Goal: Information Seeking & Learning: Learn about a topic

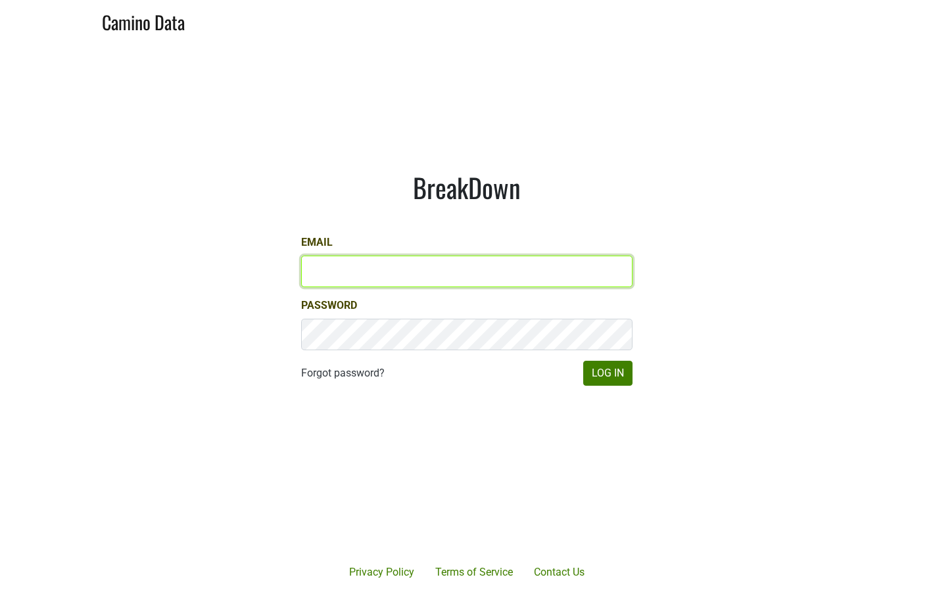
type input "paul.trione@lithology.wine"
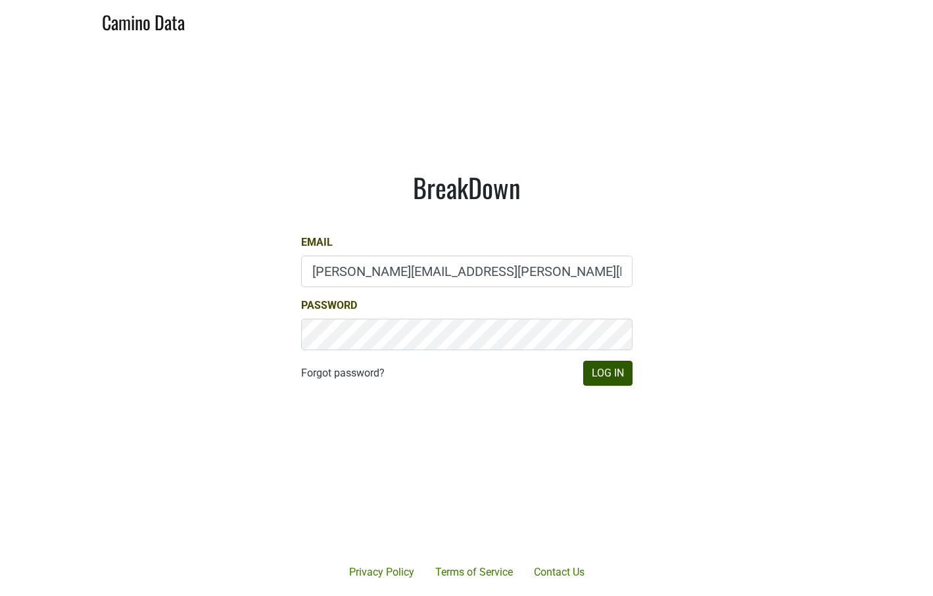
click at [617, 370] on button "Log In" at bounding box center [607, 373] width 49 height 25
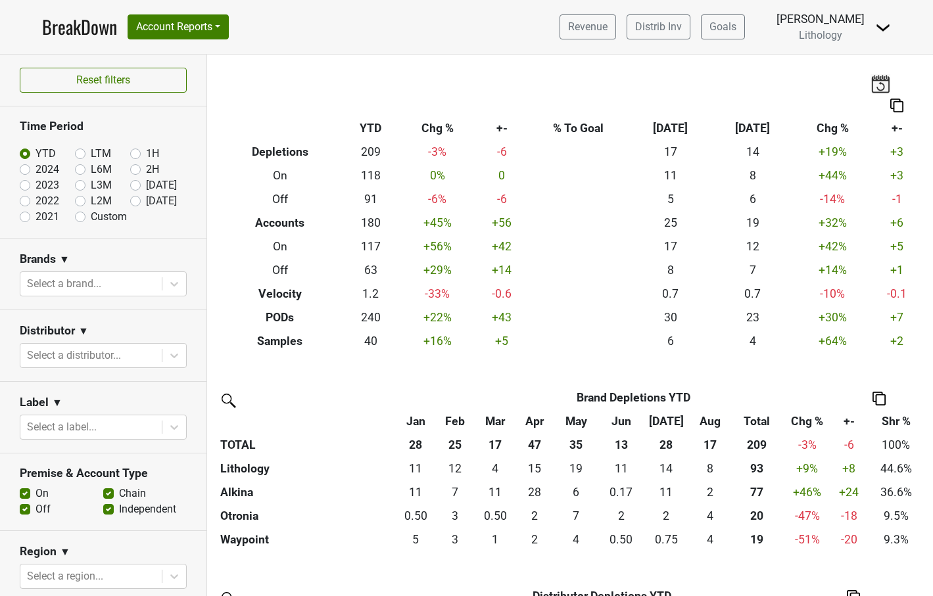
click at [91, 215] on label "Custom" at bounding box center [109, 217] width 36 height 16
click at [83, 215] on input "Custom" at bounding box center [101, 215] width 53 height 13
radio input "true"
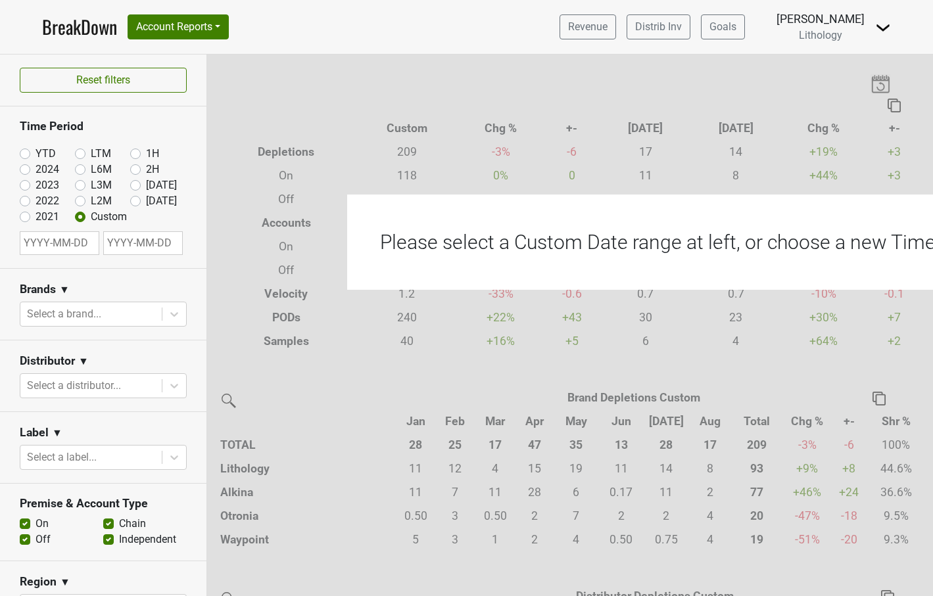
click at [57, 241] on input "text" at bounding box center [60, 243] width 80 height 24
select select "8"
select select "2025"
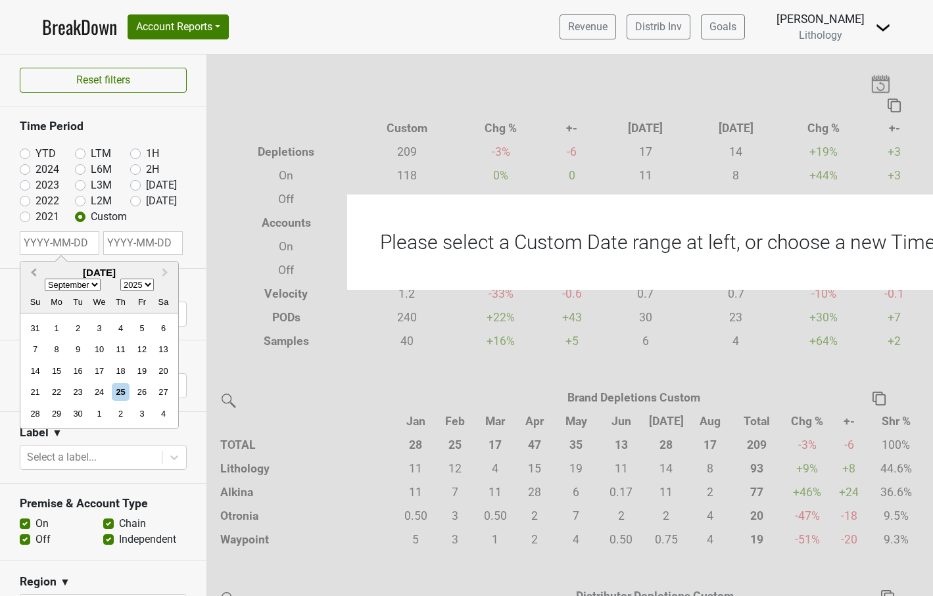
click at [34, 272] on span "Previous Month" at bounding box center [34, 273] width 0 height 15
select select "6"
click at [76, 324] on div "1" at bounding box center [78, 329] width 18 height 18
type input "[DATE]"
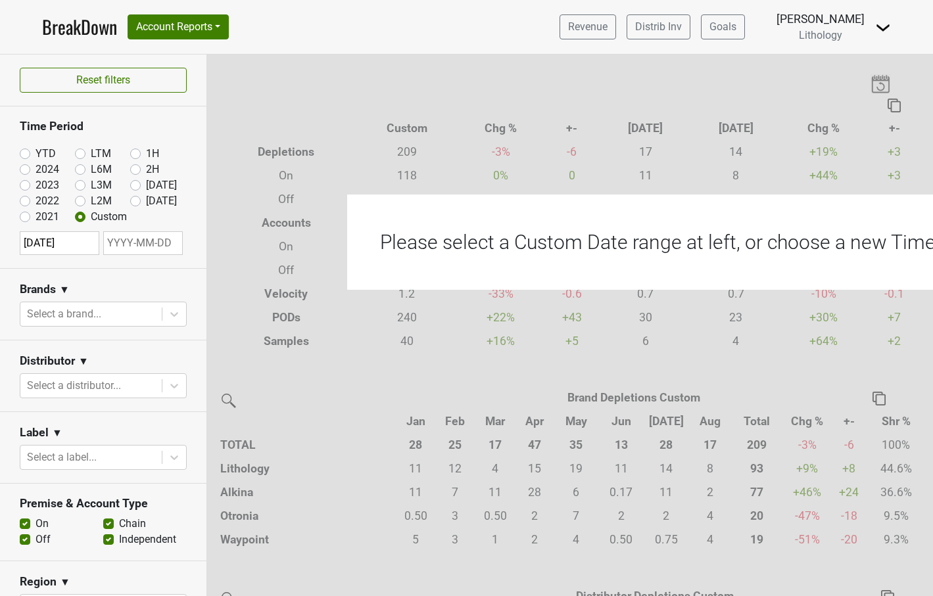
select select "8"
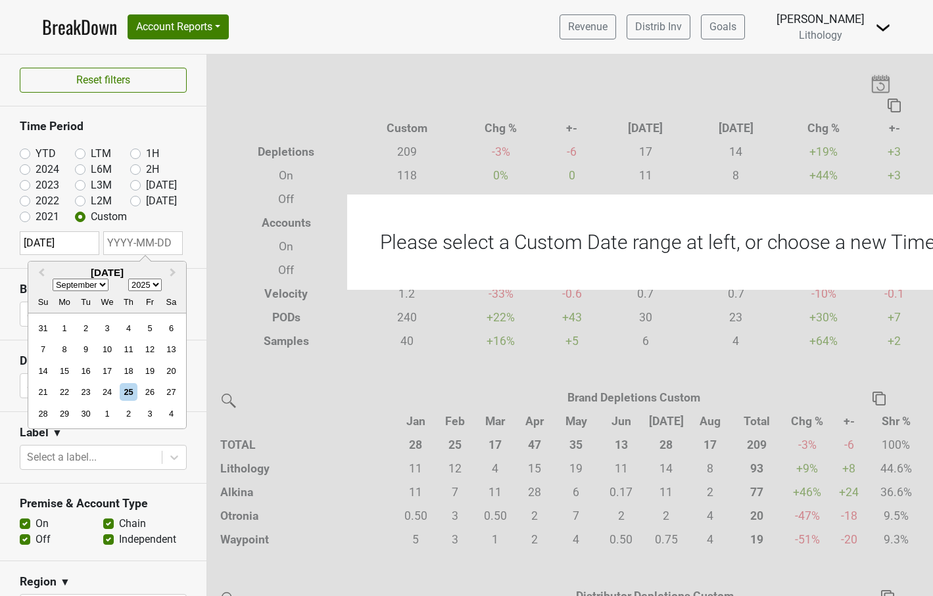
click at [116, 241] on input "text" at bounding box center [143, 243] width 80 height 24
click at [131, 392] on div "25" at bounding box center [129, 392] width 18 height 18
type input "2025-09-25"
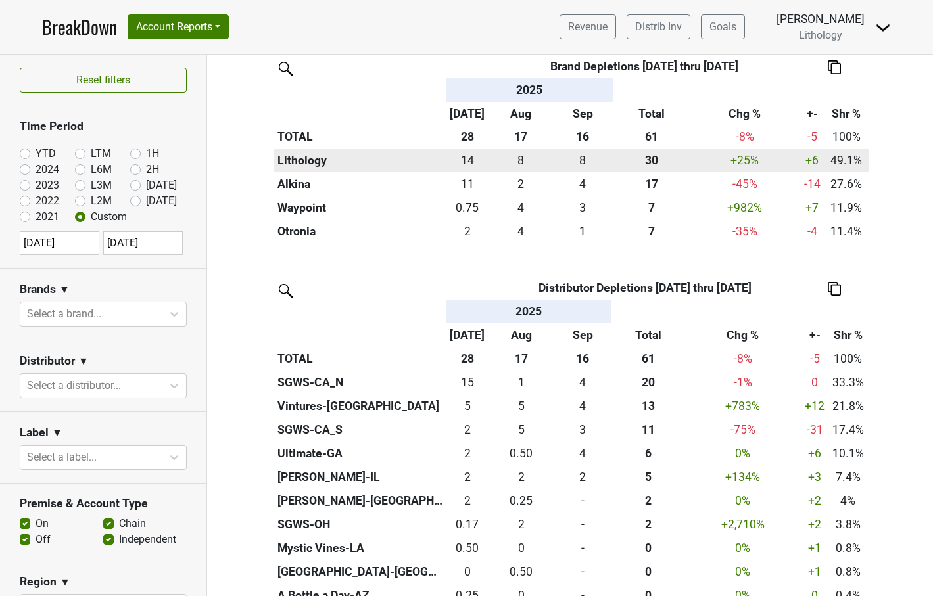
scroll to position [360, 0]
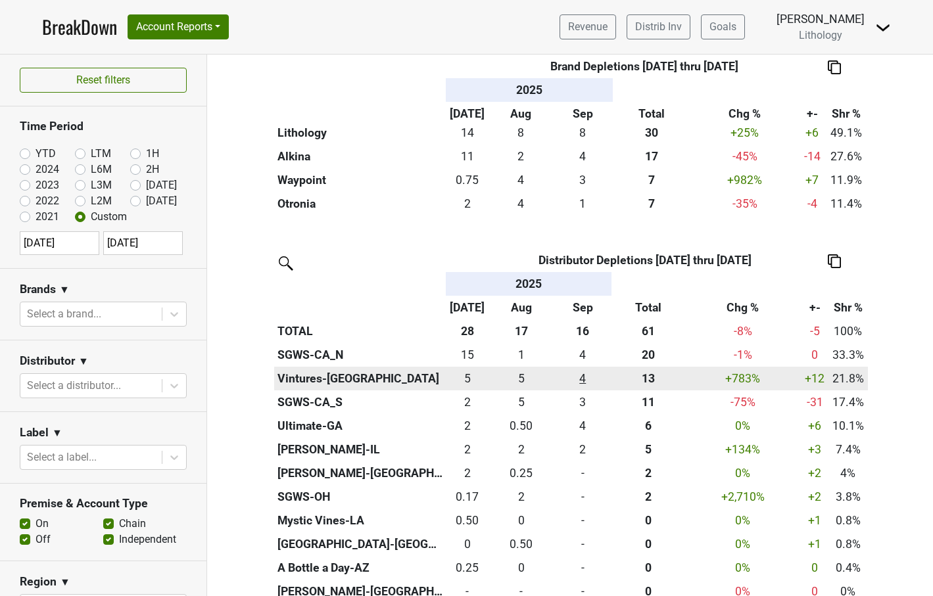
click at [575, 377] on div "3.75 4" at bounding box center [583, 378] width 52 height 17
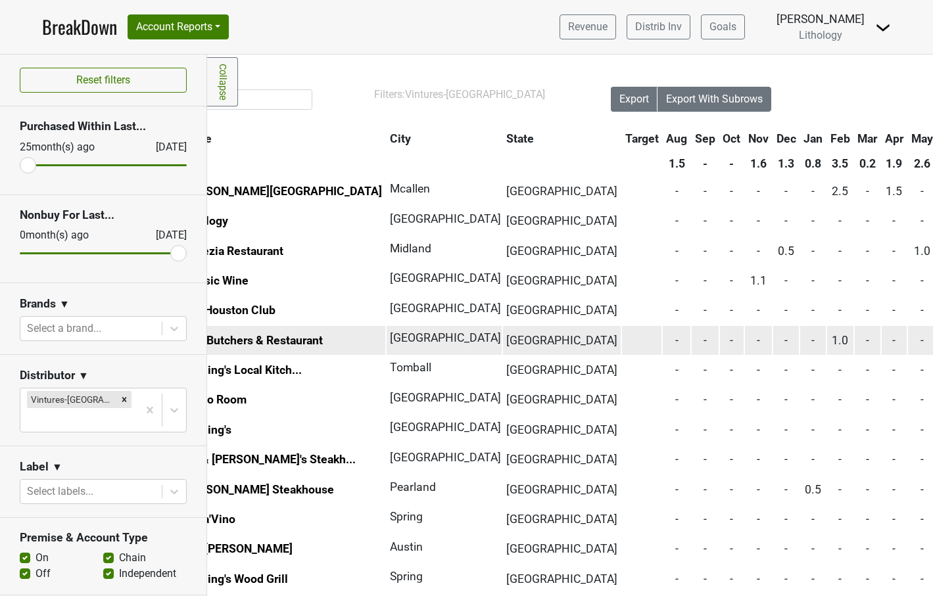
scroll to position [2, 103]
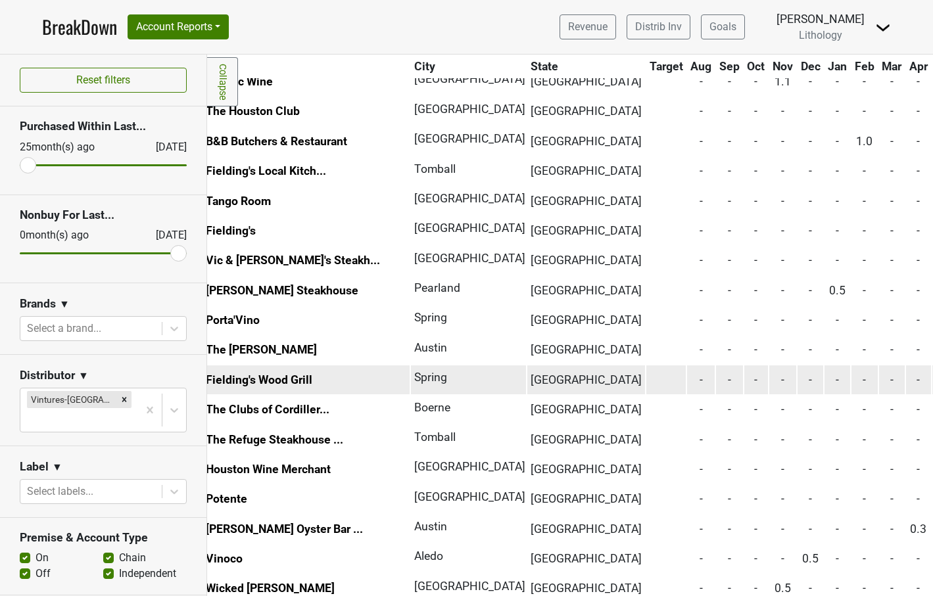
scroll to position [301, 72]
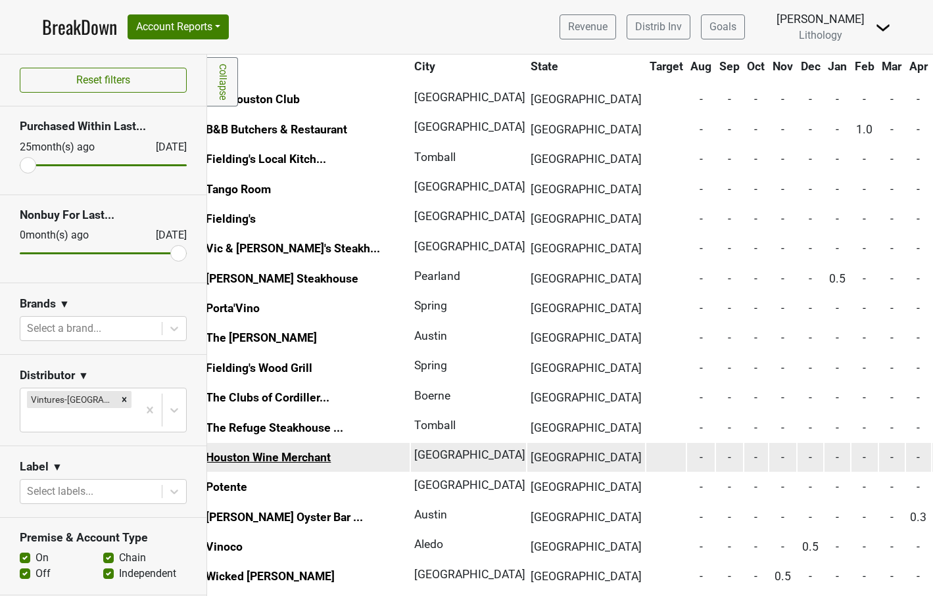
click at [276, 451] on link "Houston Wine Merchant" at bounding box center [268, 457] width 125 height 13
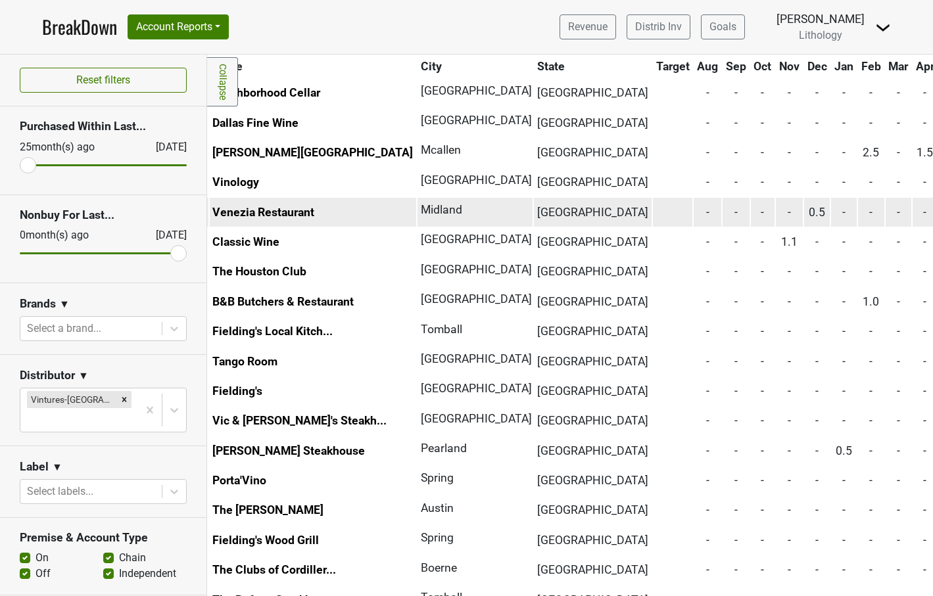
scroll to position [128, 65]
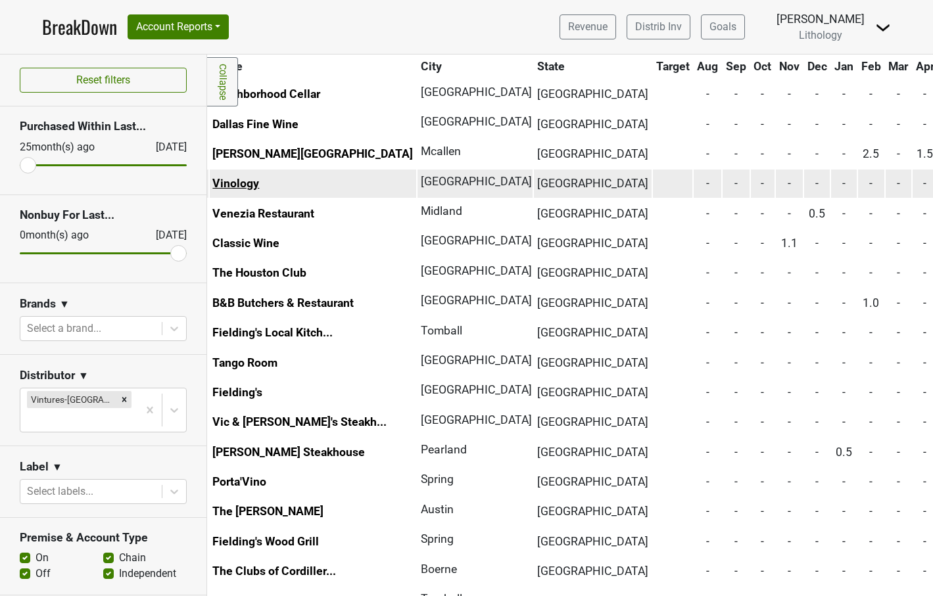
click at [243, 182] on link "Vinology" at bounding box center [235, 183] width 47 height 13
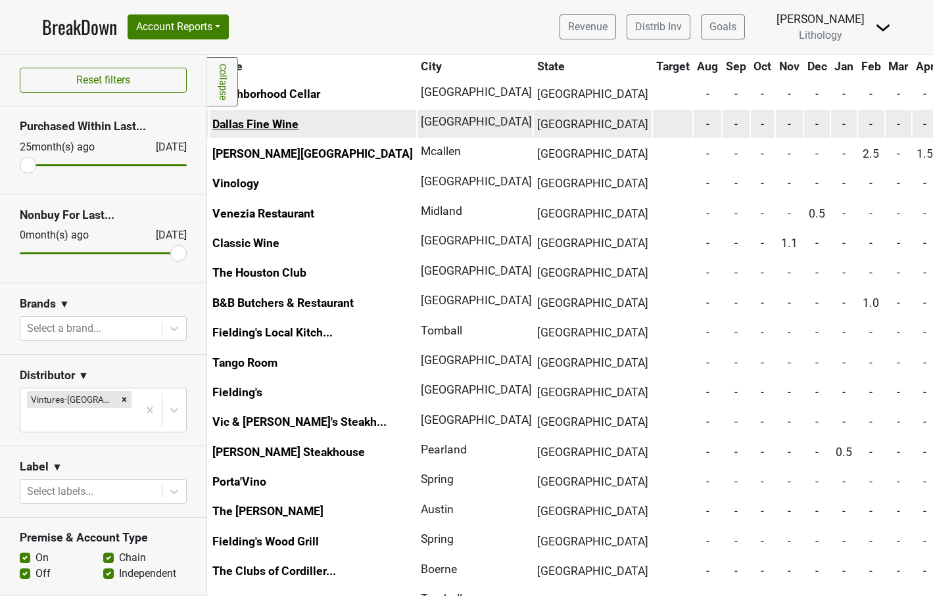
click at [295, 127] on link "Dallas Fine Wine" at bounding box center [255, 124] width 86 height 13
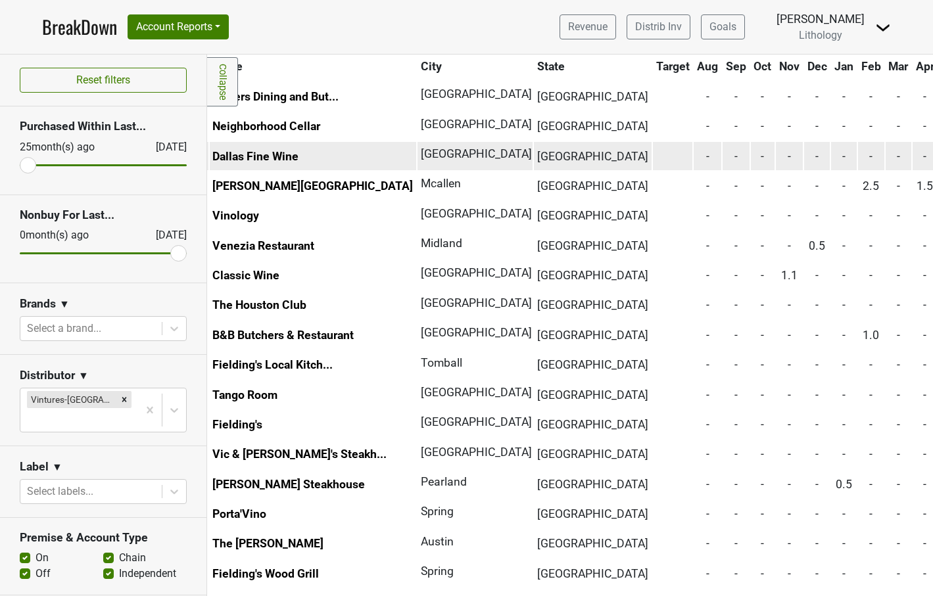
scroll to position [78, 65]
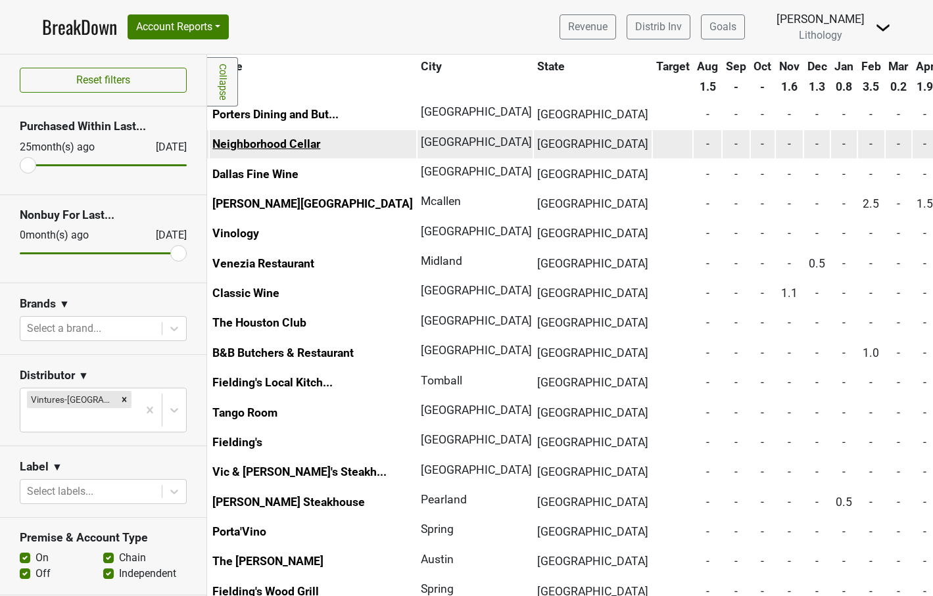
click at [300, 146] on link "Neighborhood Cellar" at bounding box center [266, 143] width 108 height 13
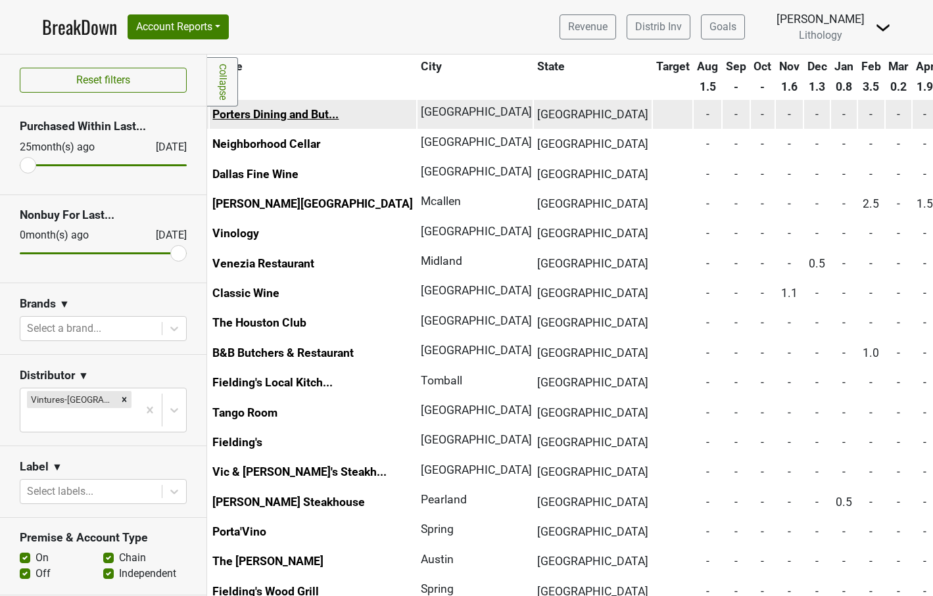
click at [281, 111] on link "Porters Dining and But..." at bounding box center [275, 114] width 126 height 13
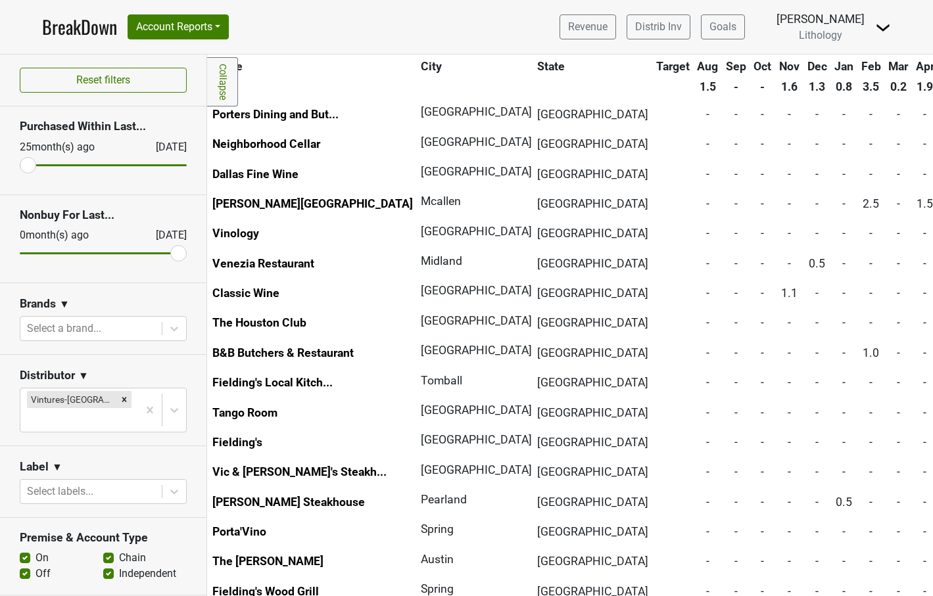
click at [66, 26] on link "BreakDown" at bounding box center [79, 27] width 75 height 28
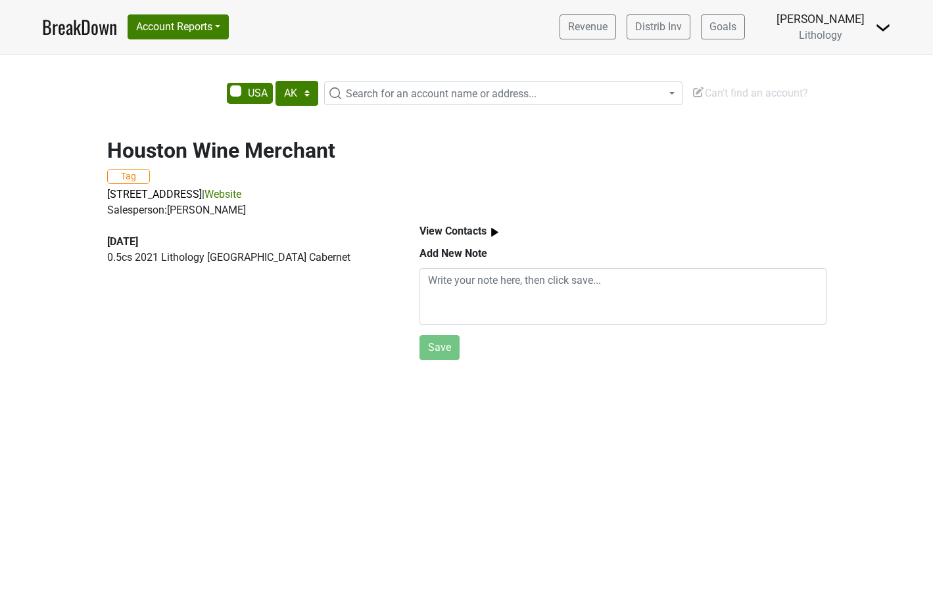
select select "[GEOGRAPHIC_DATA]"
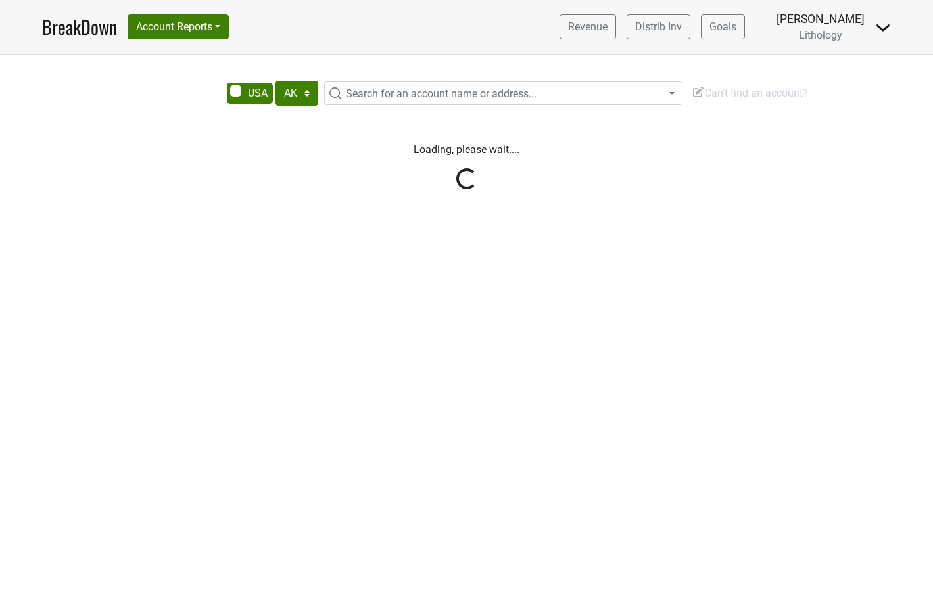
select select "[GEOGRAPHIC_DATA]"
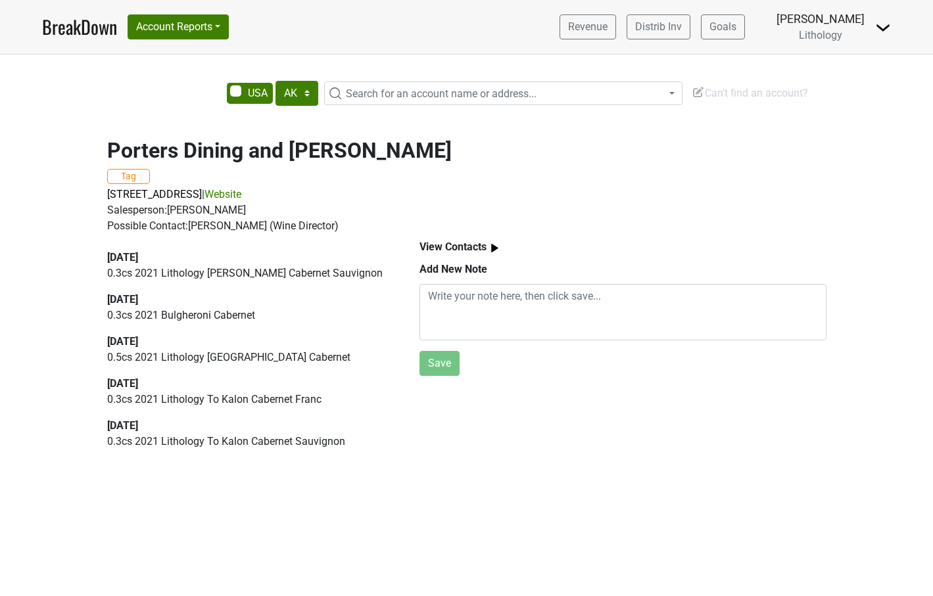
select select "[GEOGRAPHIC_DATA]"
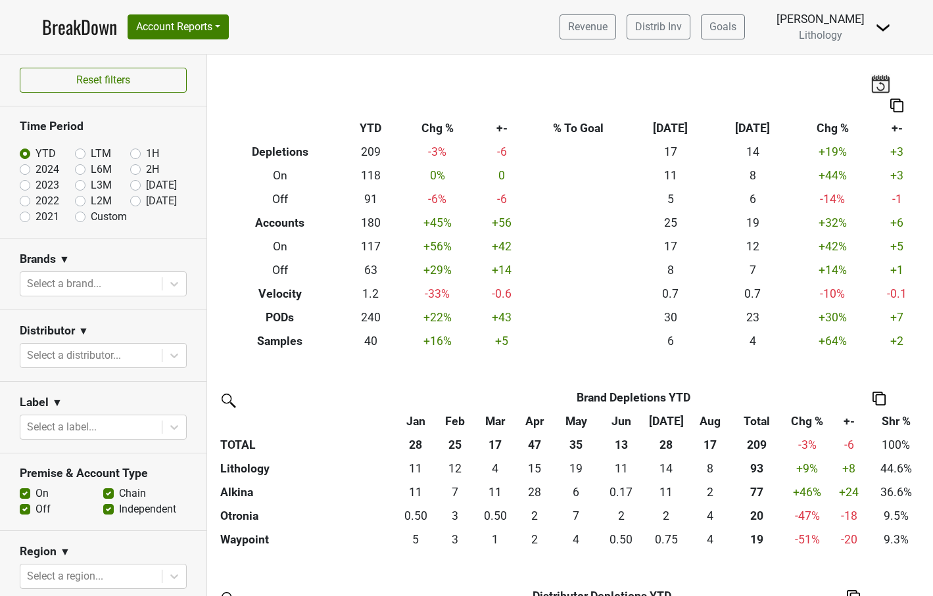
click at [91, 184] on label "L3M" at bounding box center [101, 186] width 21 height 16
click at [82, 184] on input "L3M" at bounding box center [101, 184] width 53 height 13
radio input "true"
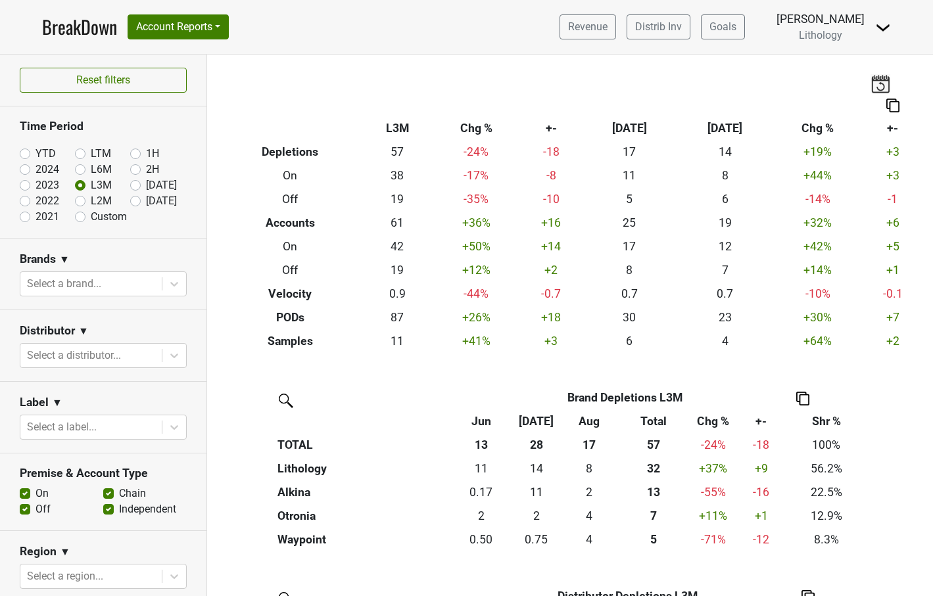
click at [91, 216] on label "Custom" at bounding box center [109, 217] width 36 height 16
click at [82, 216] on input "Custom" at bounding box center [101, 215] width 53 height 13
radio input "true"
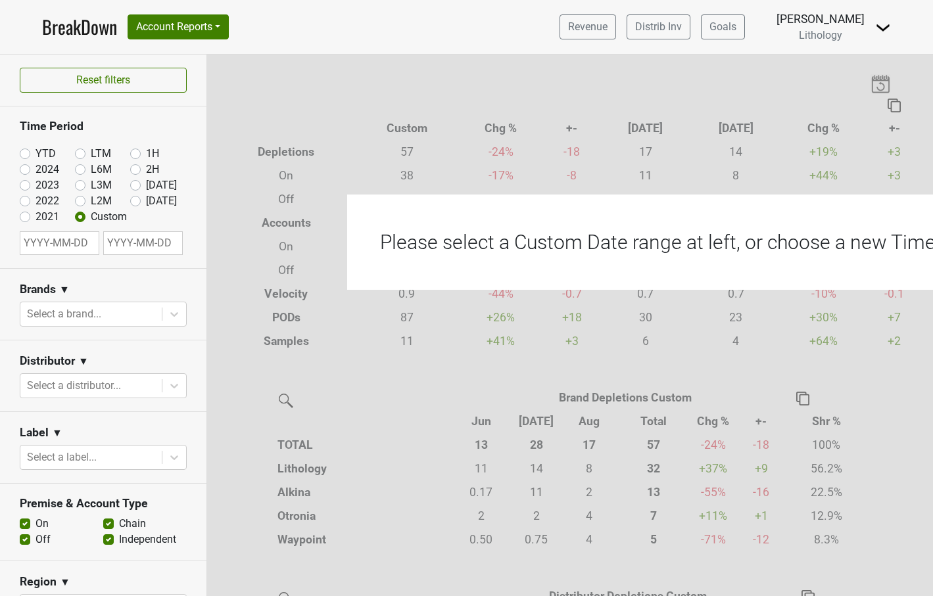
select select "8"
select select "2025"
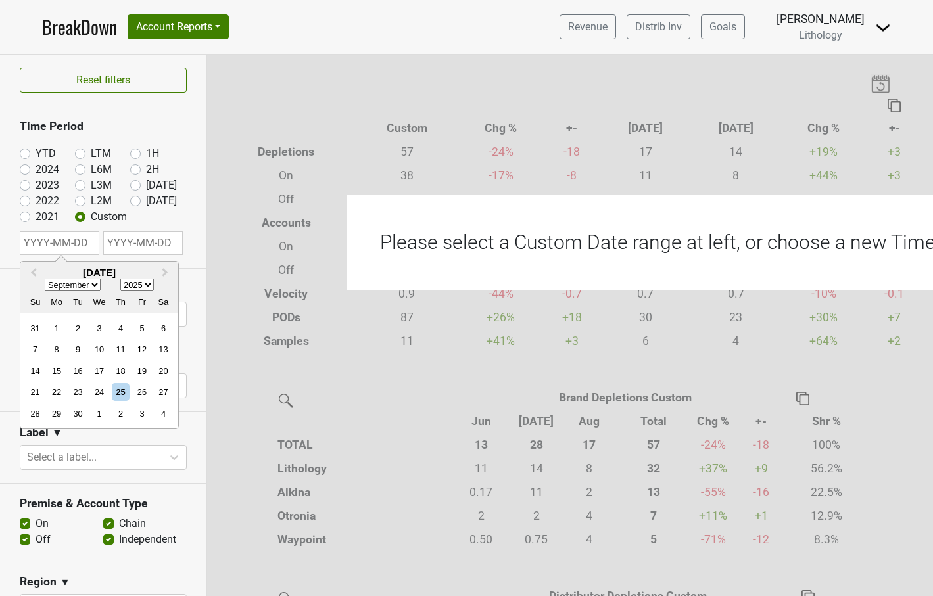
click at [75, 245] on input "text" at bounding box center [60, 243] width 80 height 24
click at [34, 273] on span "Previous Month" at bounding box center [34, 273] width 0 height 15
select select "6"
click at [76, 325] on div "1" at bounding box center [78, 329] width 18 height 18
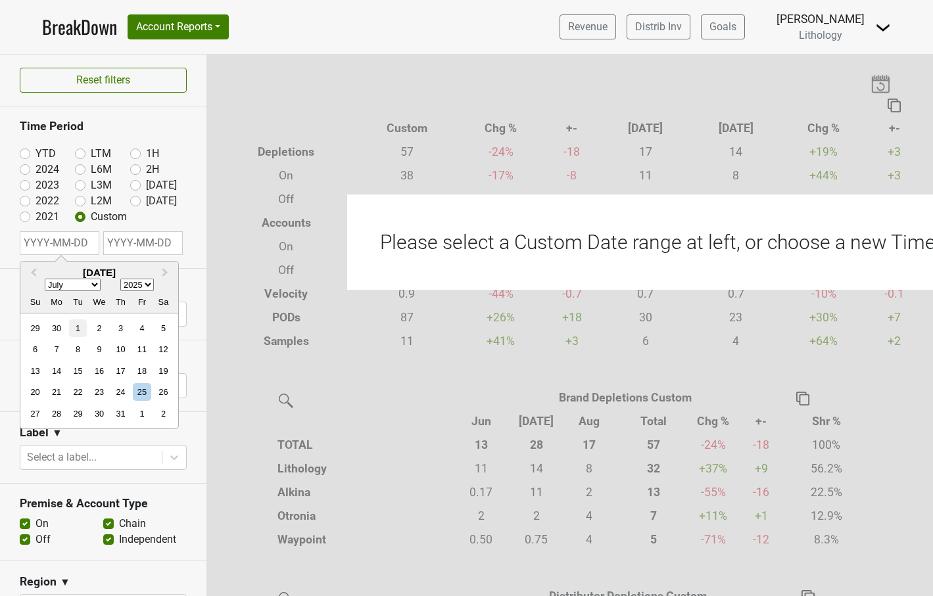
type input "2025-07-01"
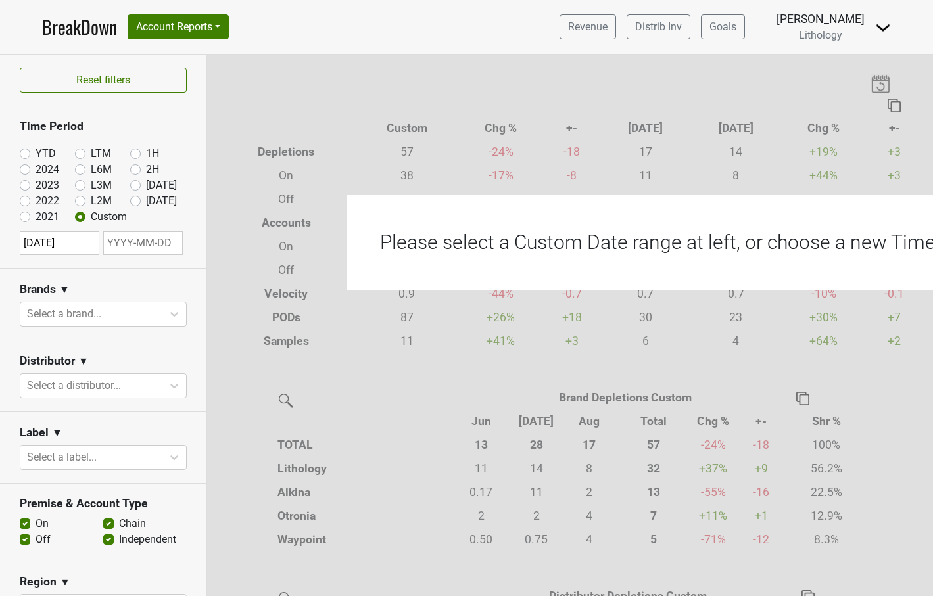
click at [131, 239] on input "text" at bounding box center [143, 243] width 80 height 24
select select "8"
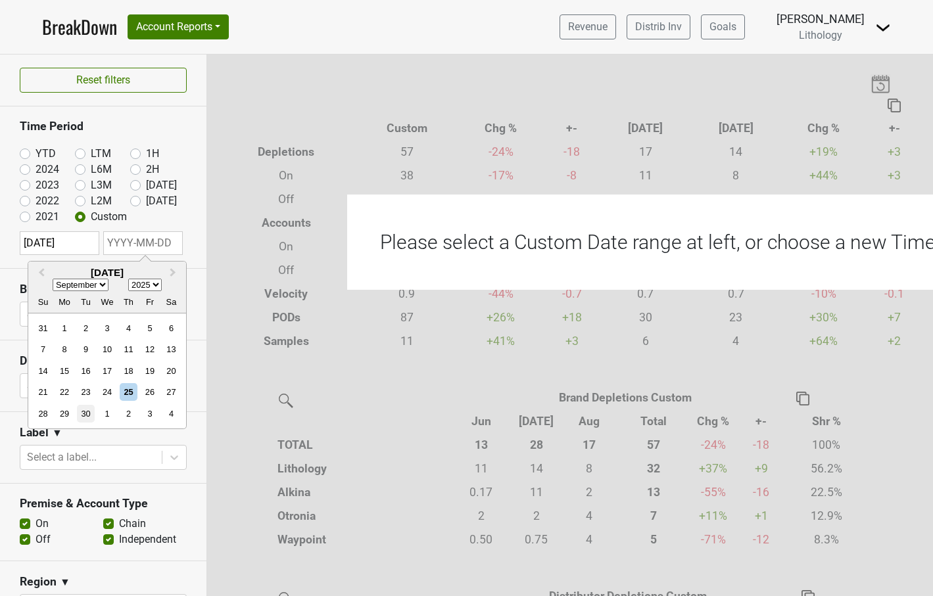
click at [87, 412] on div "30" at bounding box center [86, 414] width 18 height 18
type input "2025-09-30"
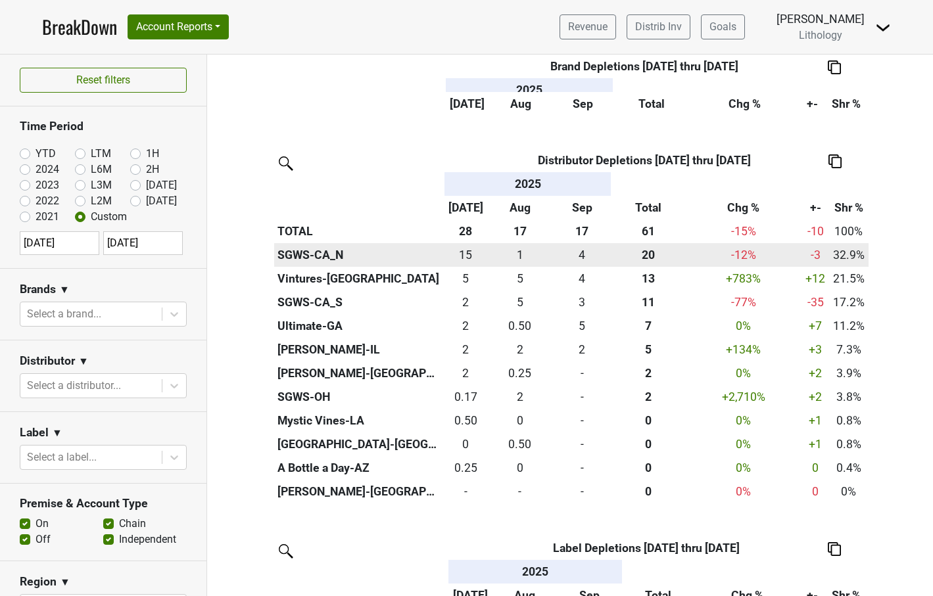
scroll to position [459, 0]
click at [325, 249] on th "SGWS-CA_N" at bounding box center [359, 256] width 170 height 24
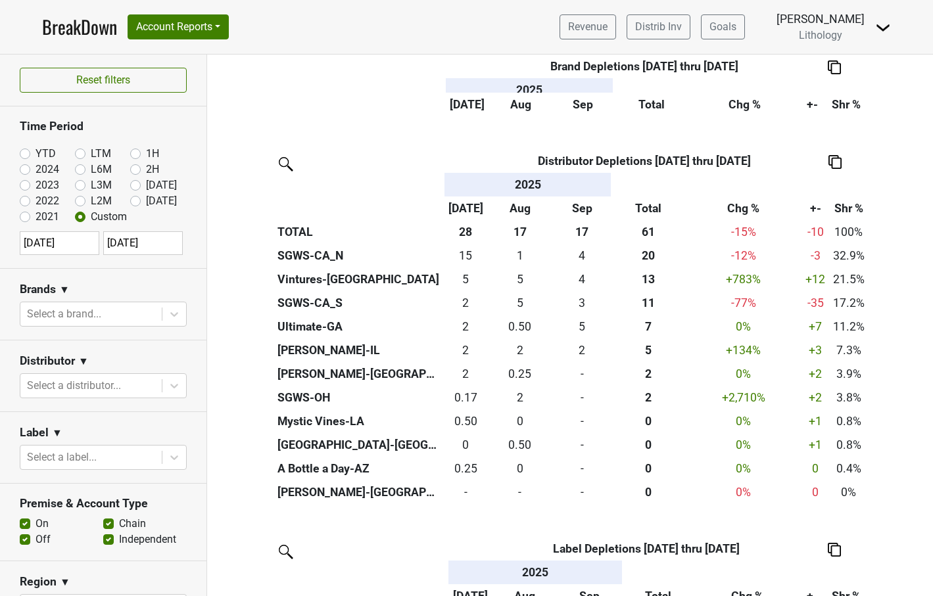
click at [146, 200] on label "[DATE]" at bounding box center [161, 201] width 31 height 16
click at [137, 200] on input "[DATE]" at bounding box center [156, 199] width 53 height 13
radio input "true"
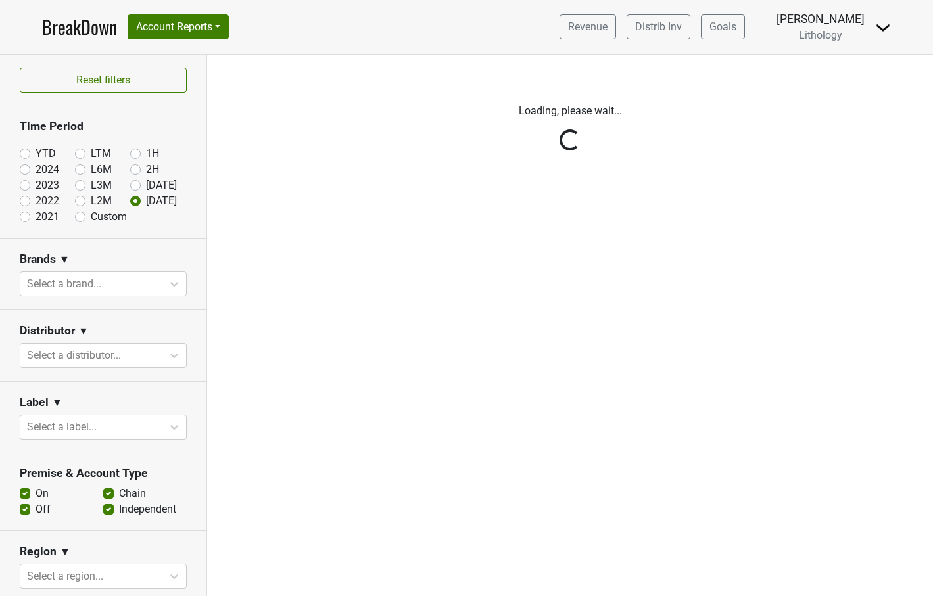
scroll to position [0, 0]
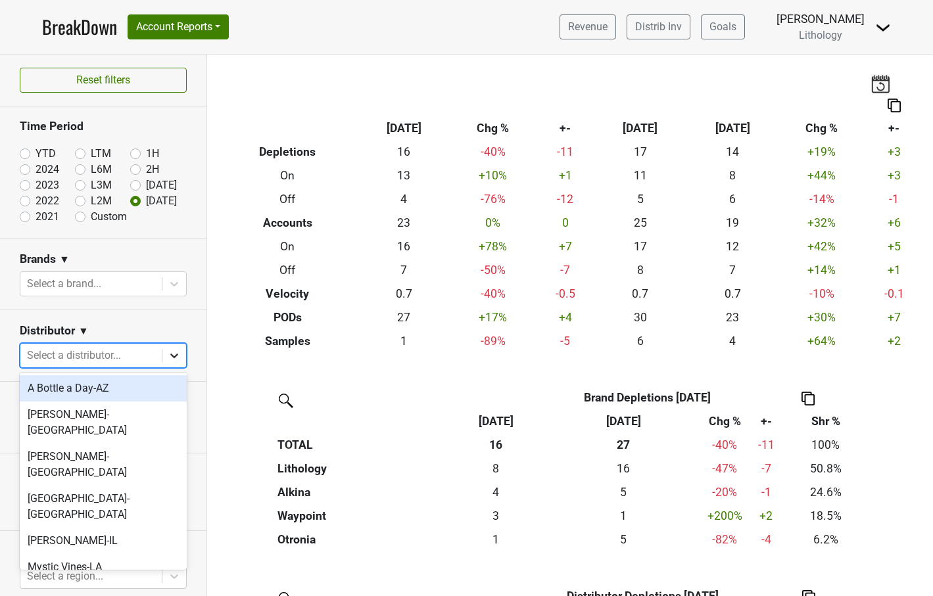
click at [172, 356] on icon at bounding box center [174, 356] width 8 height 5
click at [107, 580] on div "SGWS-CA_N" at bounding box center [103, 593] width 167 height 26
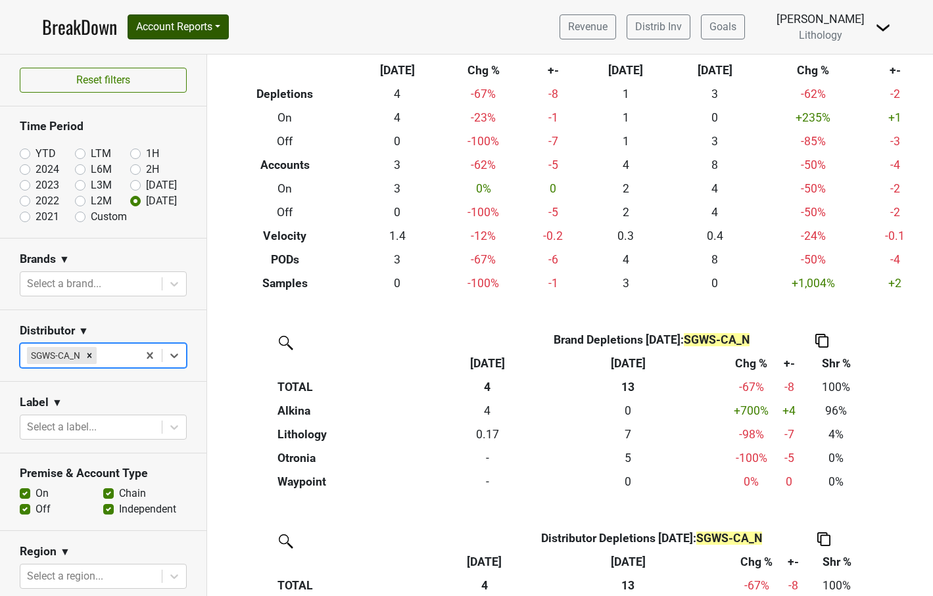
click at [166, 22] on button "Account Reports" at bounding box center [178, 26] width 101 height 25
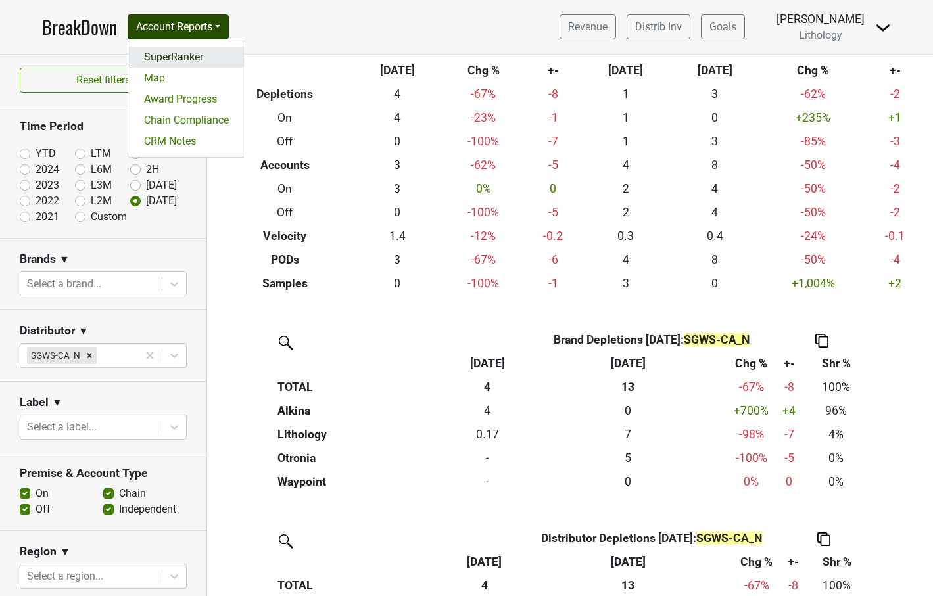
click at [168, 57] on link "SuperRanker" at bounding box center [186, 57] width 116 height 21
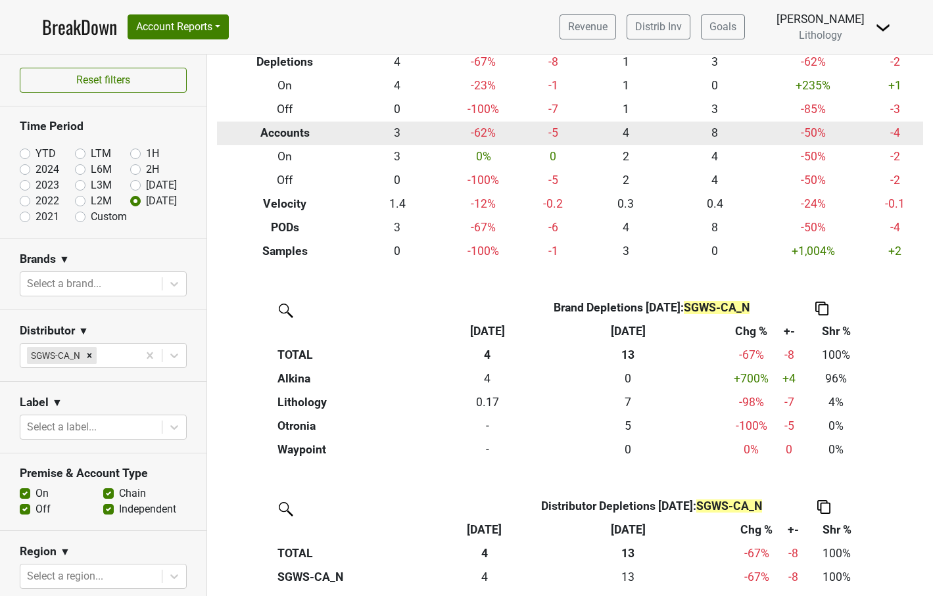
scroll to position [95, 0]
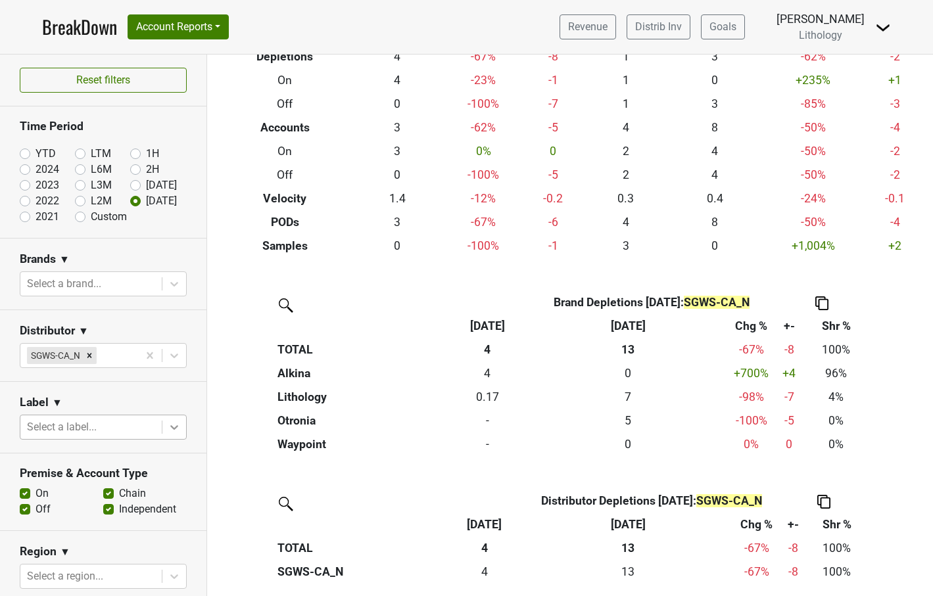
click at [176, 428] on icon at bounding box center [174, 427] width 8 height 5
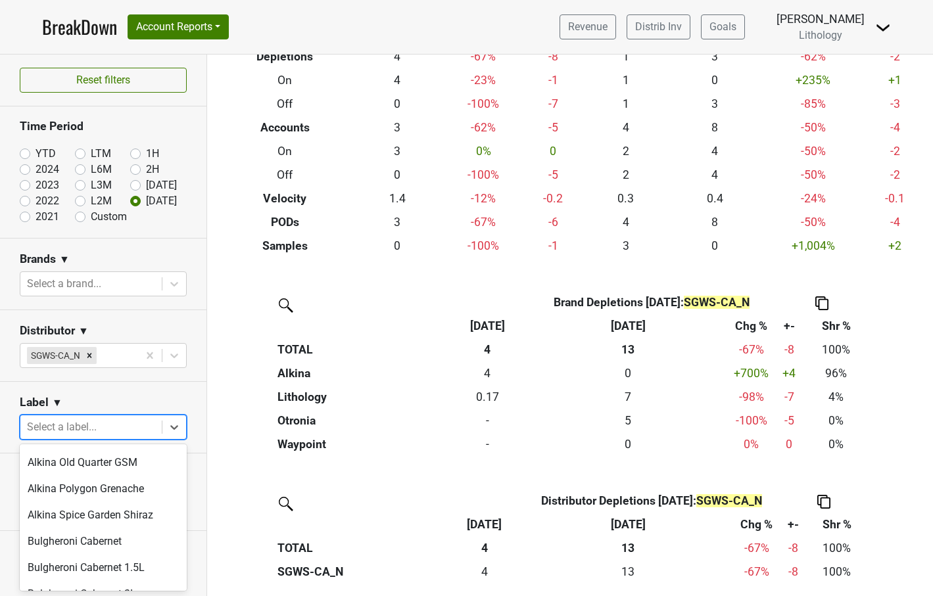
scroll to position [215, 0]
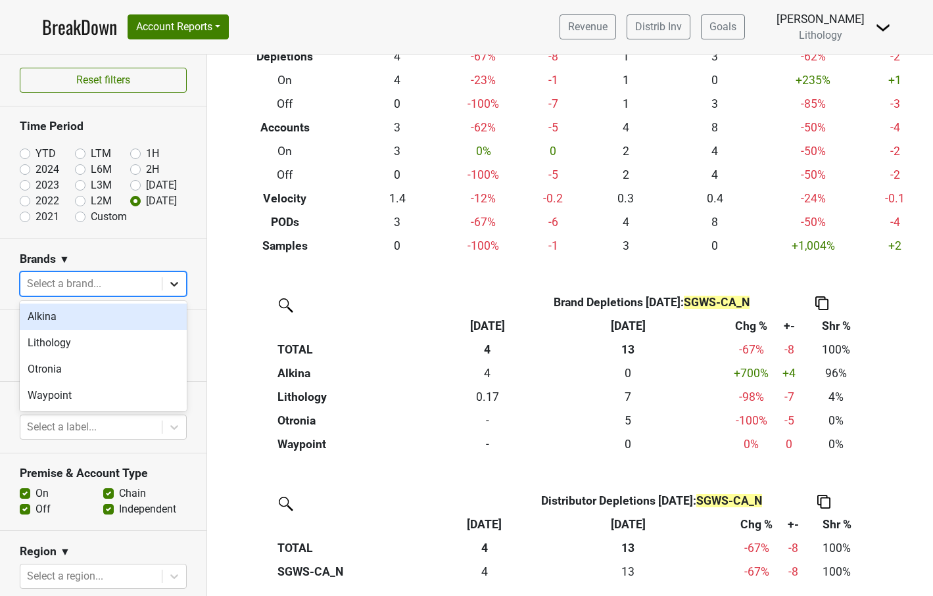
click at [173, 284] on icon at bounding box center [174, 284] width 8 height 5
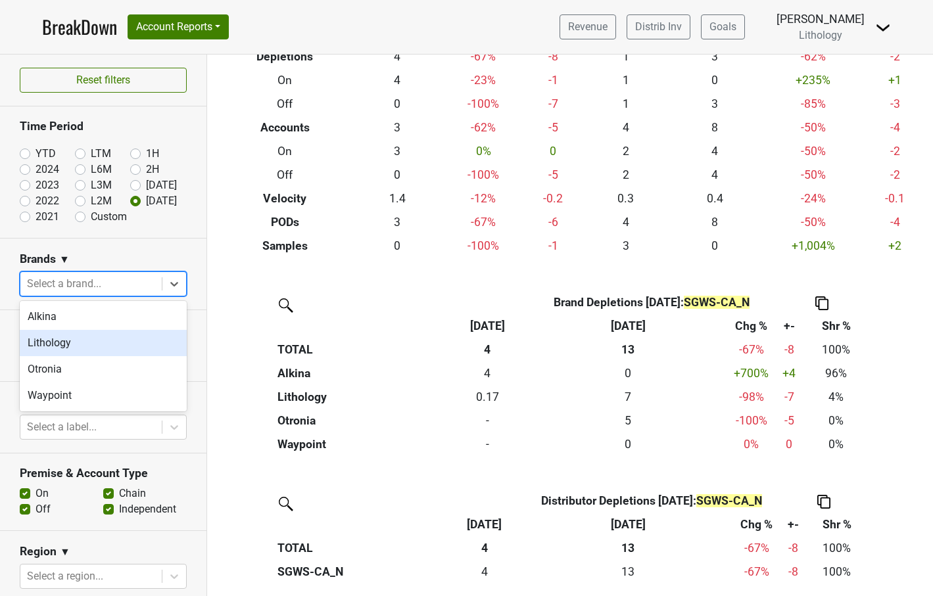
click at [145, 340] on div "Lithology" at bounding box center [103, 343] width 167 height 26
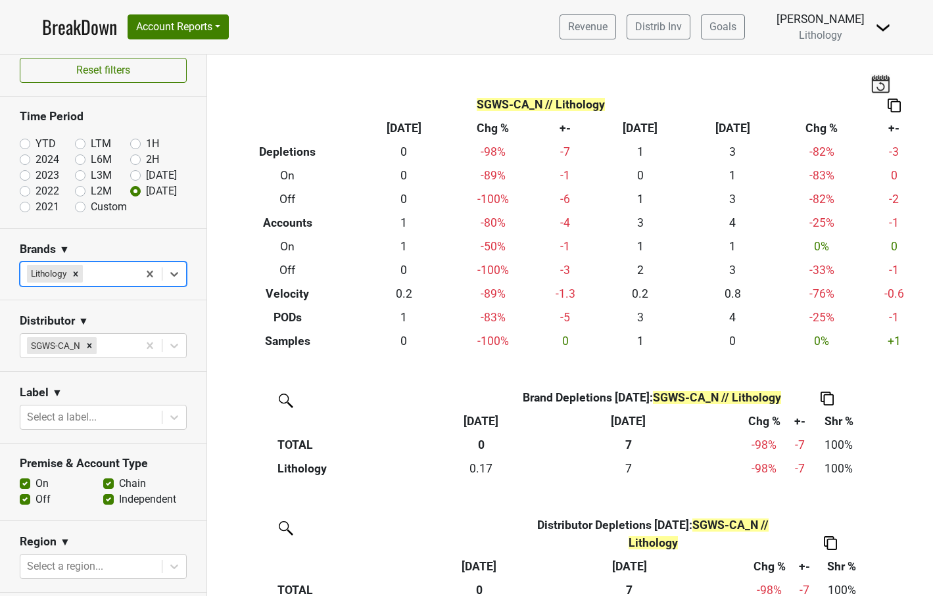
scroll to position [12, 0]
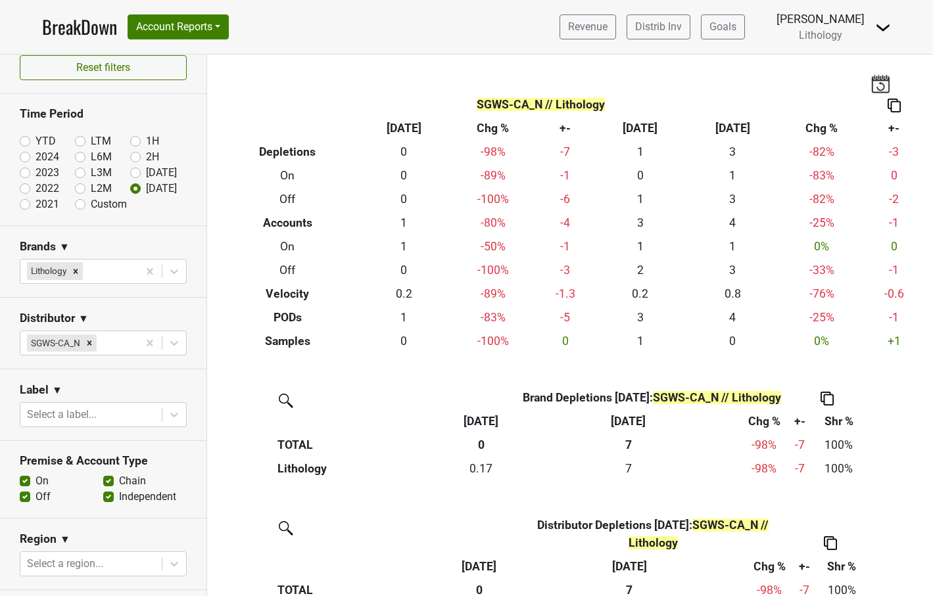
click at [146, 173] on label "[DATE]" at bounding box center [161, 173] width 31 height 16
click at [136, 173] on input "[DATE]" at bounding box center [156, 171] width 53 height 13
radio input "true"
click at [146, 186] on label "[DATE]" at bounding box center [161, 189] width 31 height 16
click at [136, 186] on input "[DATE]" at bounding box center [156, 187] width 53 height 13
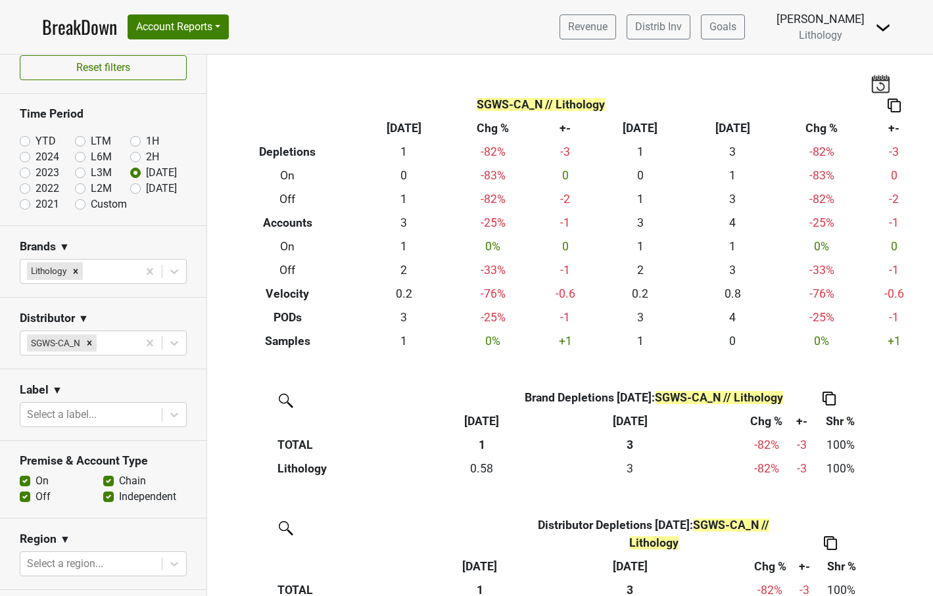
radio input "true"
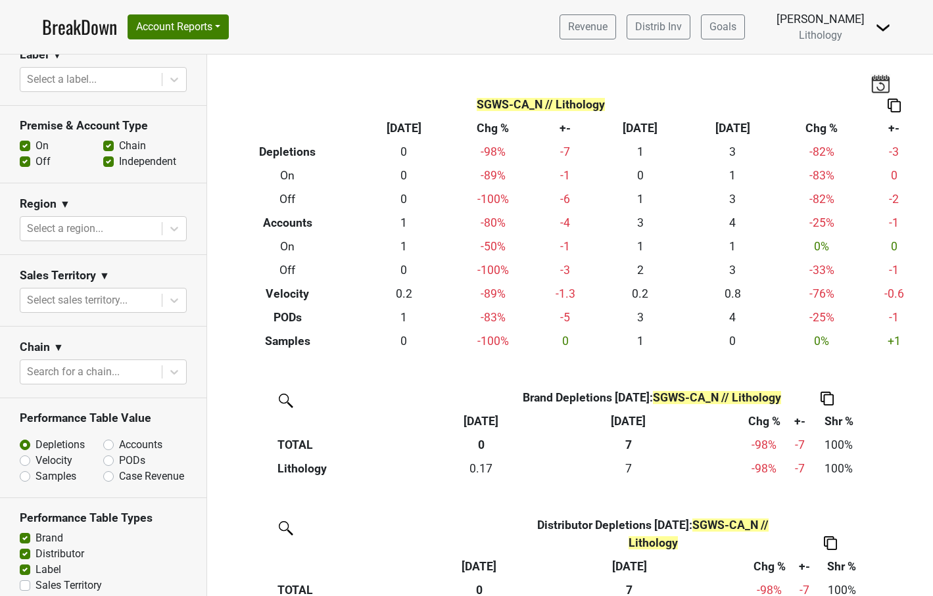
scroll to position [352, 0]
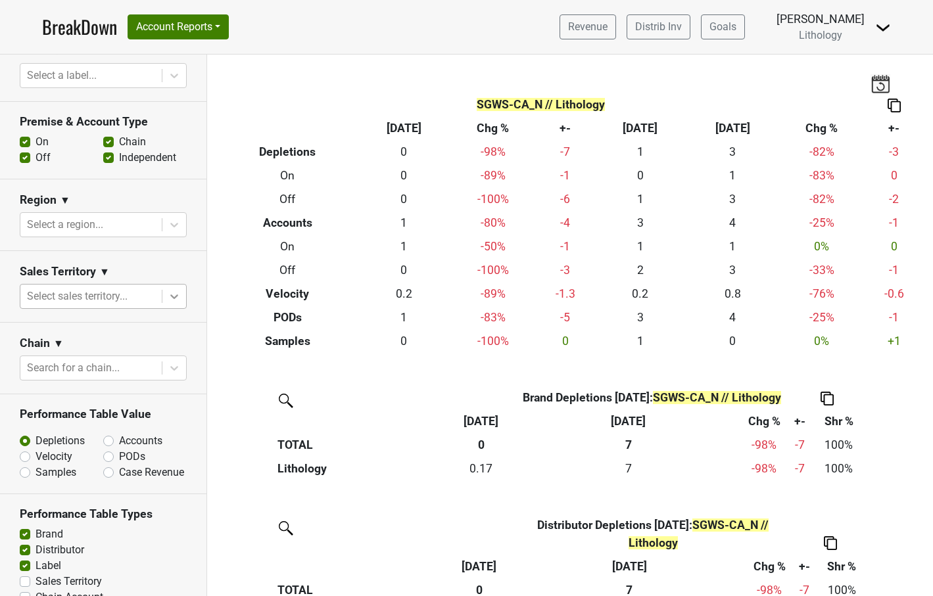
click at [176, 298] on icon at bounding box center [174, 296] width 13 height 13
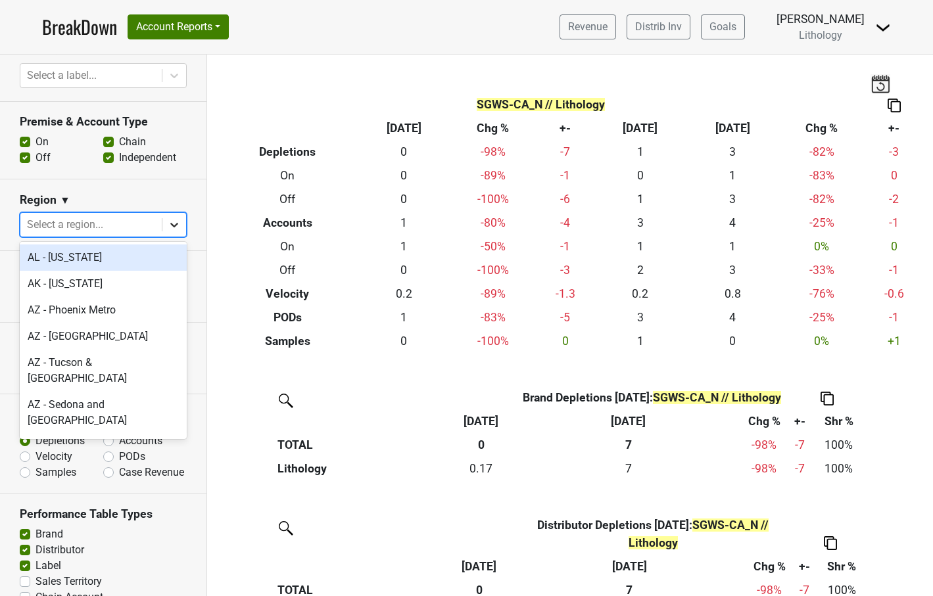
click at [174, 220] on icon at bounding box center [174, 224] width 13 height 13
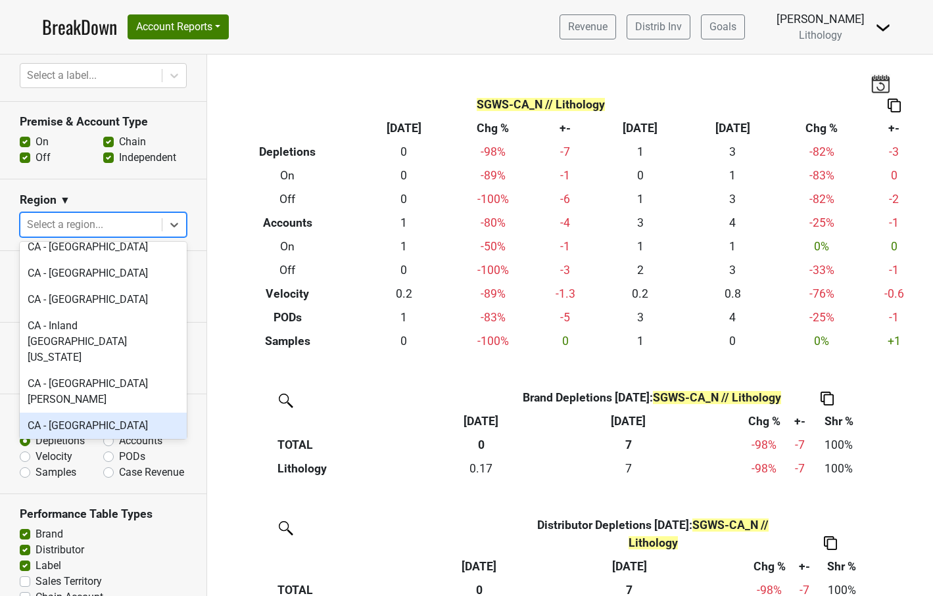
scroll to position [277, 0]
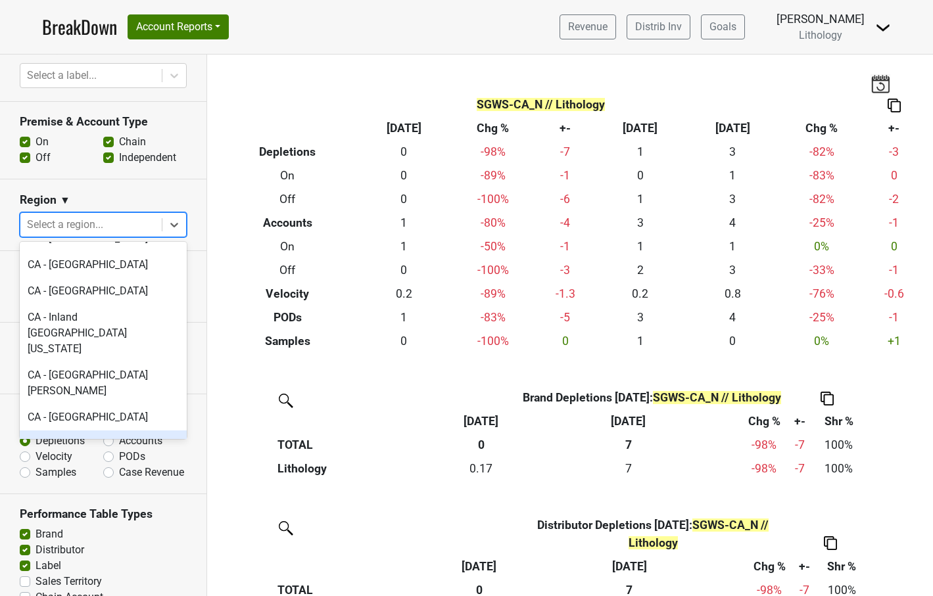
click at [114, 431] on div "CA - Napa & Sonoma" at bounding box center [103, 444] width 167 height 26
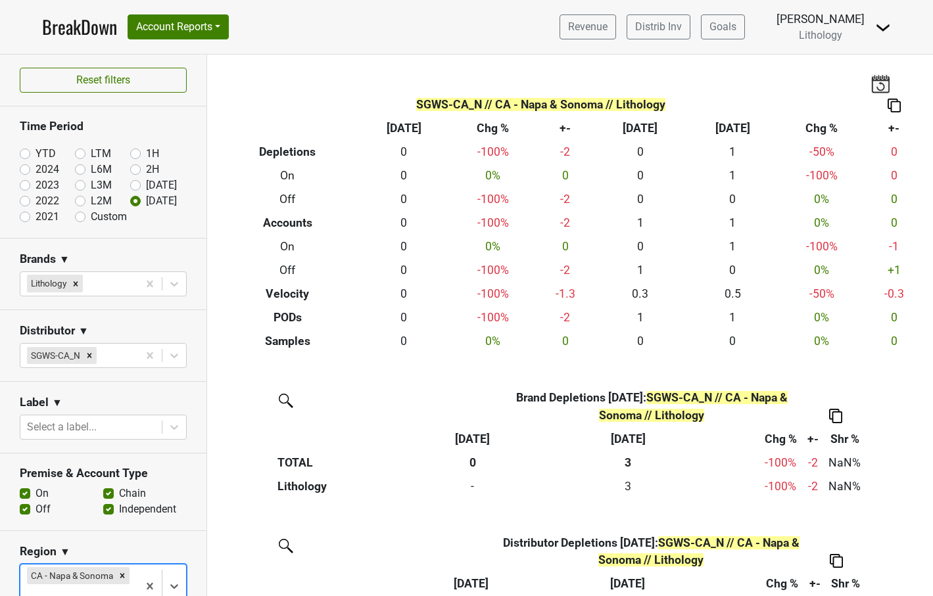
scroll to position [0, 0]
click at [80, 31] on link "BreakDown" at bounding box center [79, 27] width 75 height 28
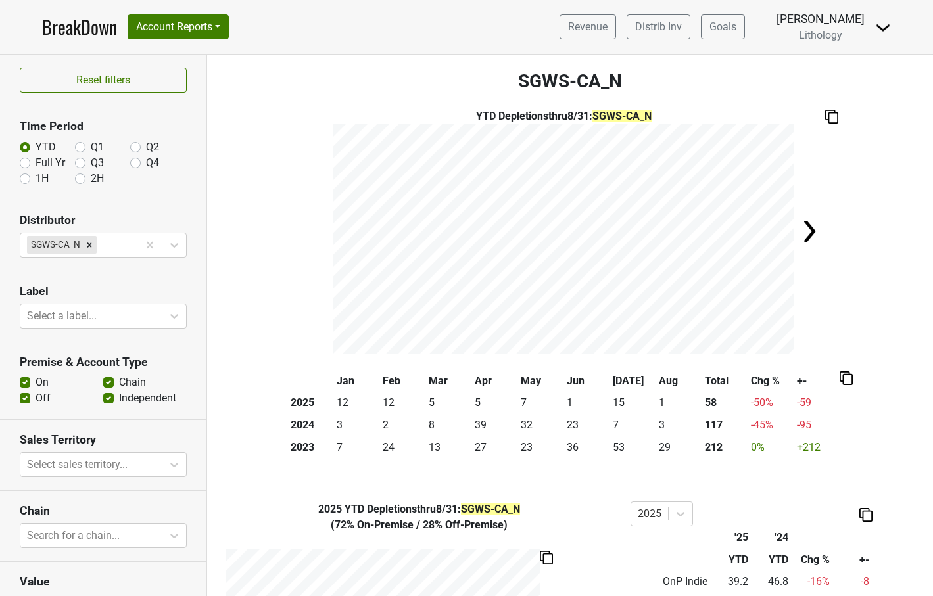
click at [810, 233] on img at bounding box center [809, 231] width 26 height 26
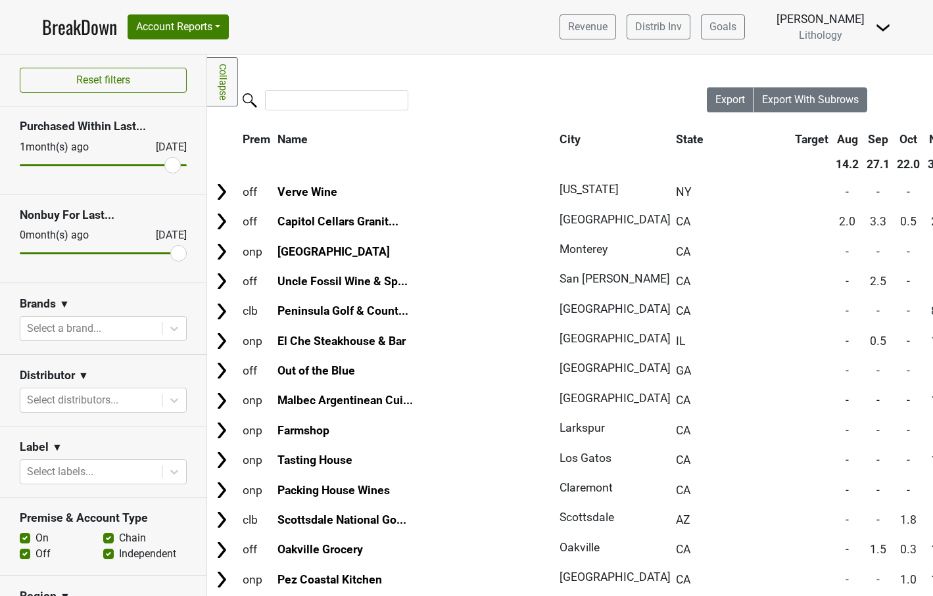
drag, startPoint x: 28, startPoint y: 164, endPoint x: 175, endPoint y: 161, distance: 146.6
type input "1"
click at [175, 164] on input "range" at bounding box center [103, 165] width 167 height 2
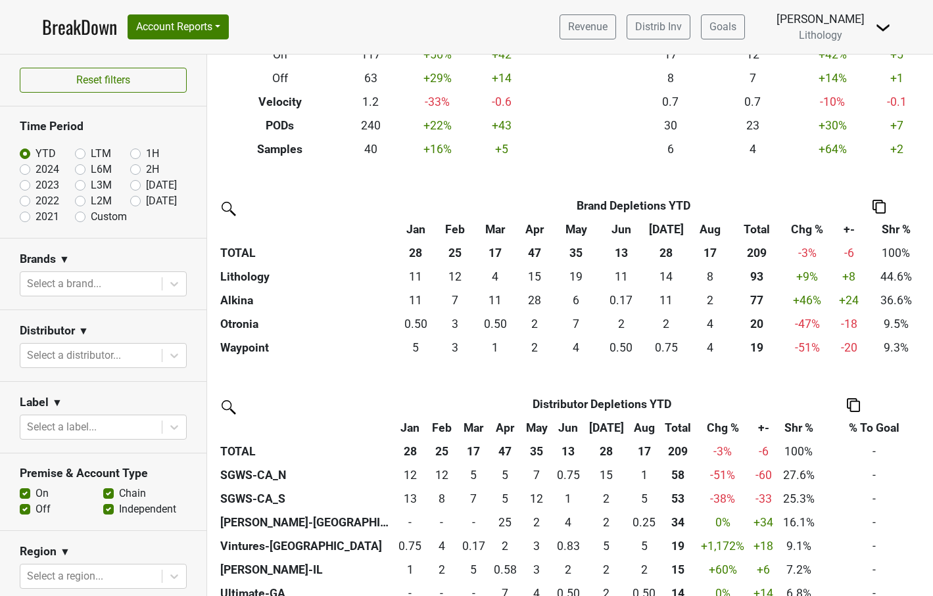
scroll to position [209, 0]
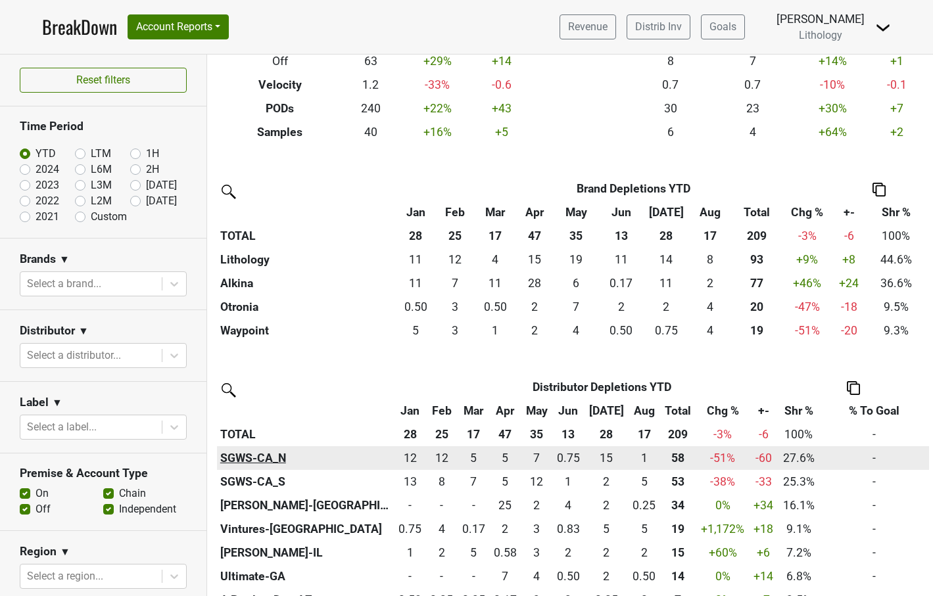
click at [252, 456] on th "SGWS-CA_N" at bounding box center [306, 458] width 178 height 24
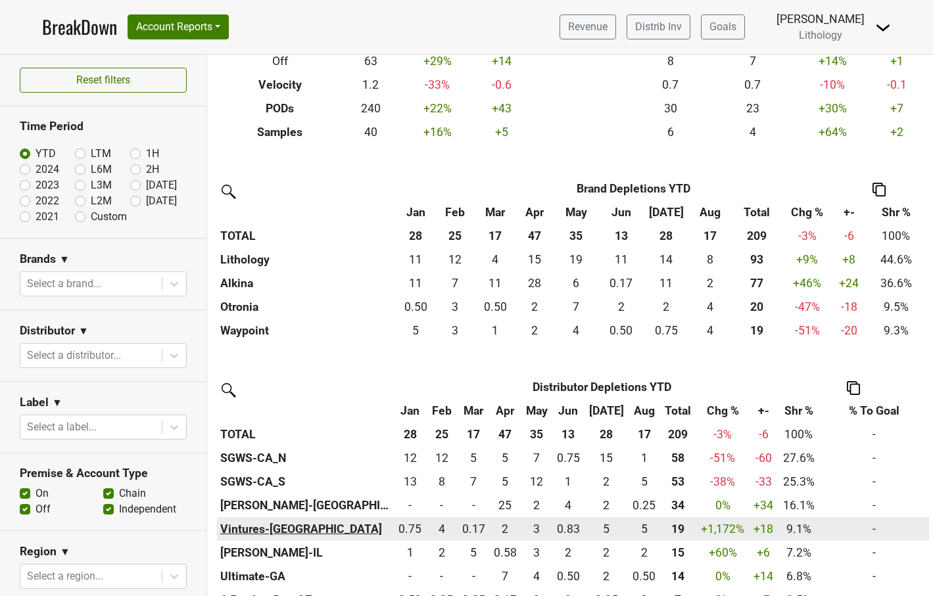
click at [241, 520] on th "Vintures-TX" at bounding box center [306, 529] width 178 height 24
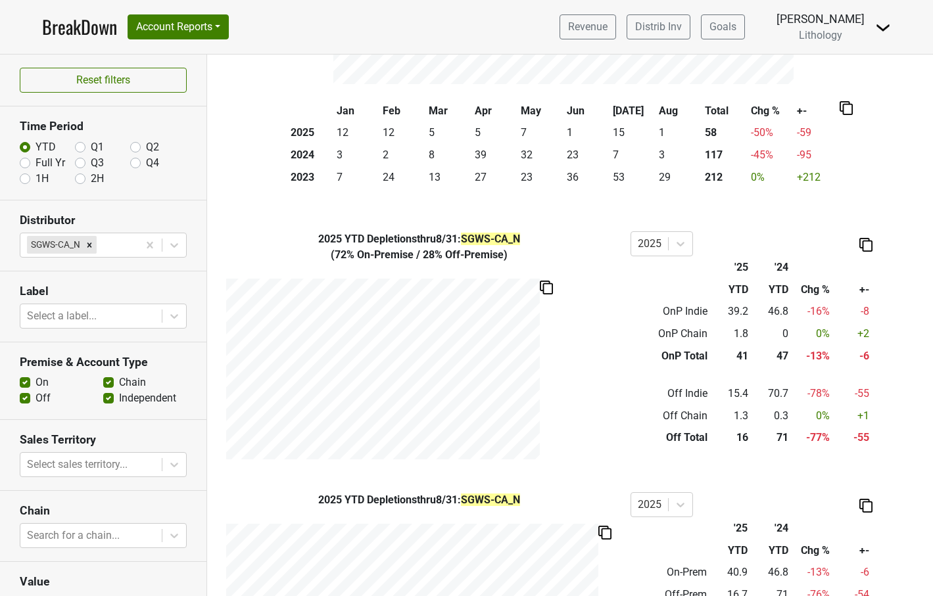
scroll to position [211, 0]
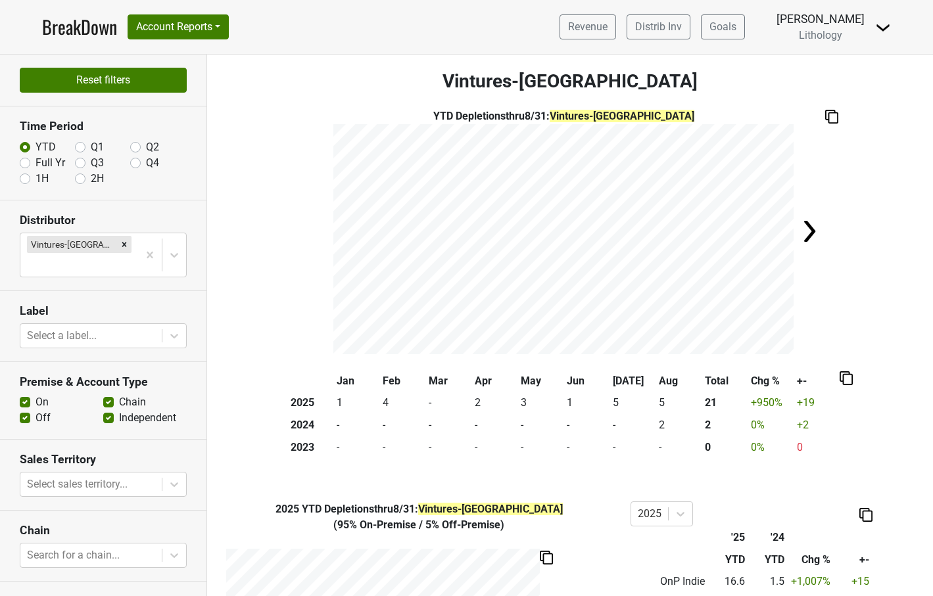
click at [103, 87] on button "Reset filters" at bounding box center [103, 80] width 167 height 25
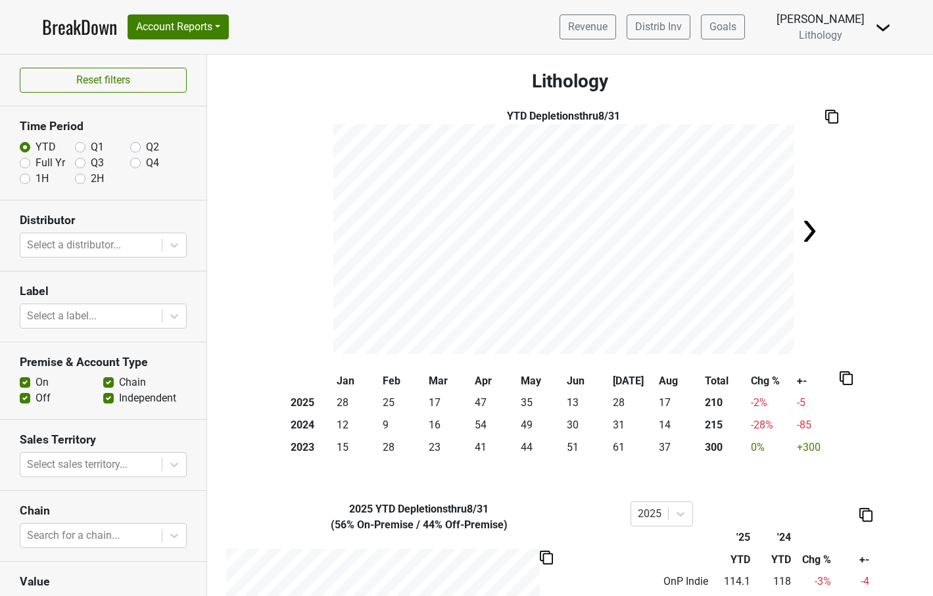
click at [98, 32] on link "BreakDown" at bounding box center [79, 27] width 75 height 28
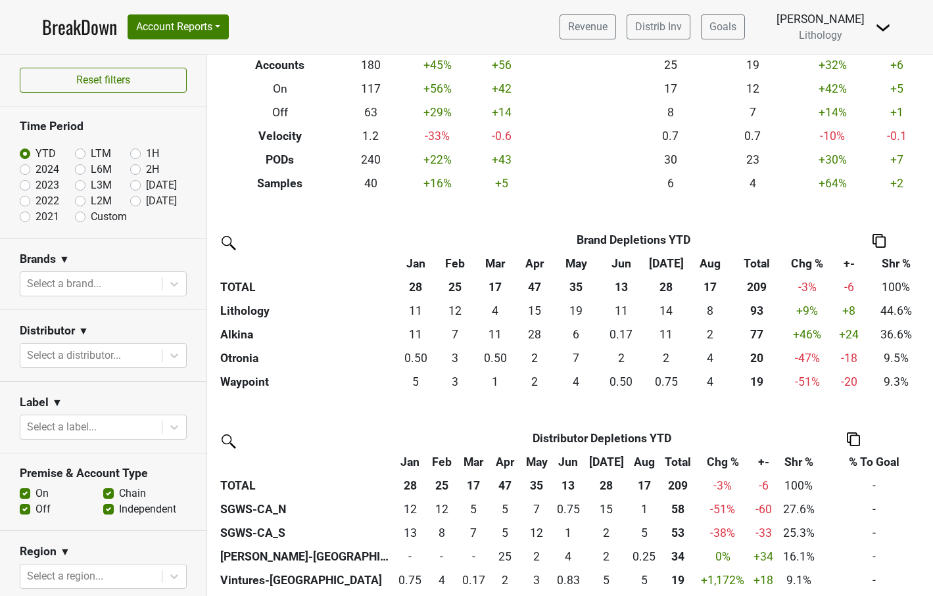
scroll to position [148, 0]
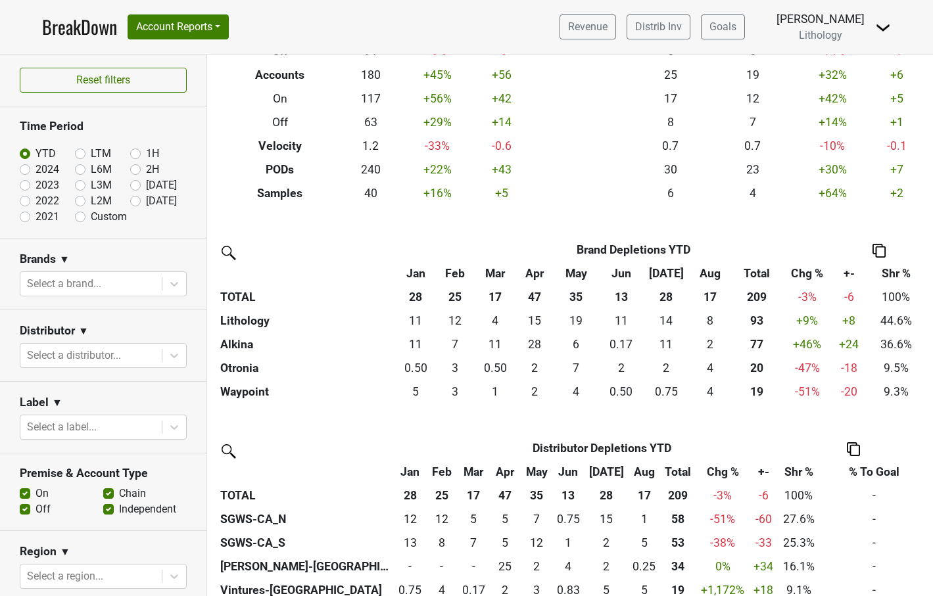
click at [91, 217] on label "Custom" at bounding box center [109, 217] width 36 height 16
click at [79, 217] on input "Custom" at bounding box center [101, 215] width 53 height 13
radio input "true"
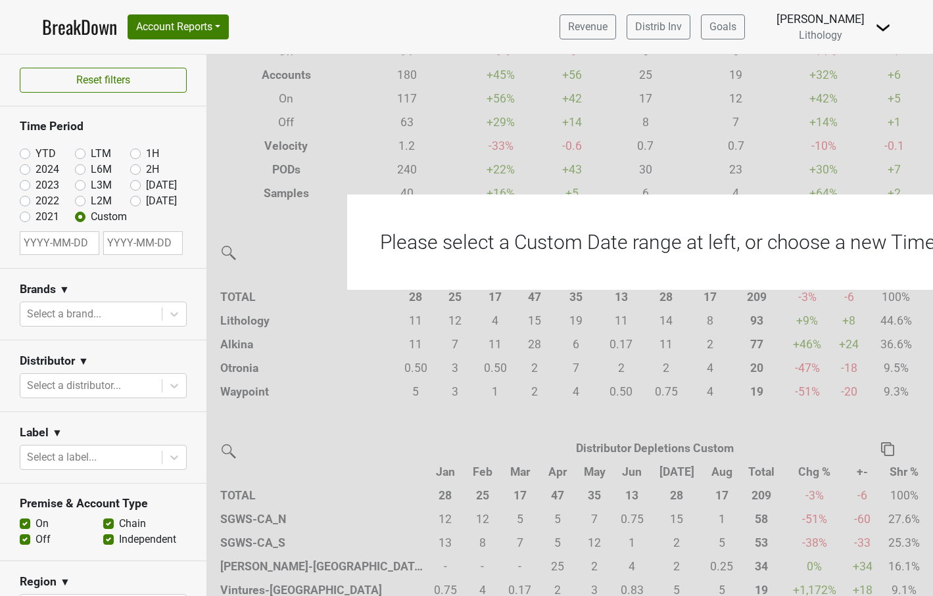
click at [75, 247] on input "text" at bounding box center [60, 243] width 80 height 24
select select "8"
select select "2025"
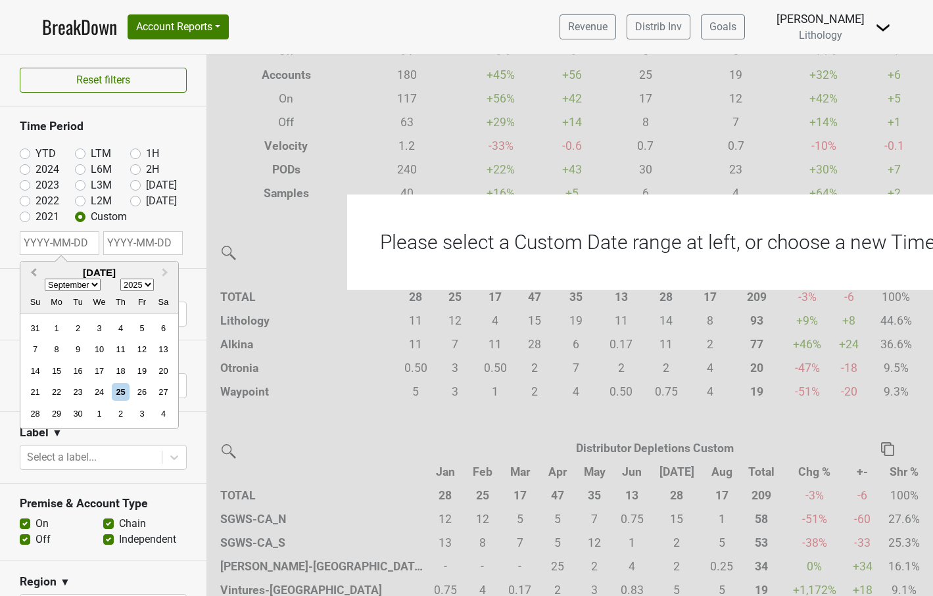
click at [34, 272] on span "Previous Month" at bounding box center [34, 273] width 0 height 15
select select "6"
click at [77, 329] on div "1" at bounding box center [78, 329] width 18 height 18
type input "2025-07-01"
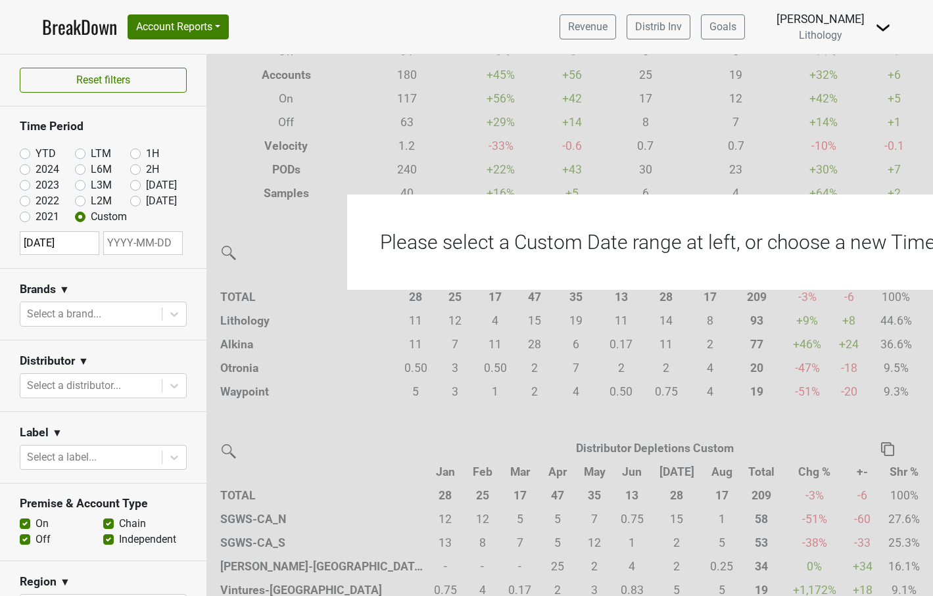
click at [168, 238] on input "text" at bounding box center [143, 243] width 80 height 24
select select "8"
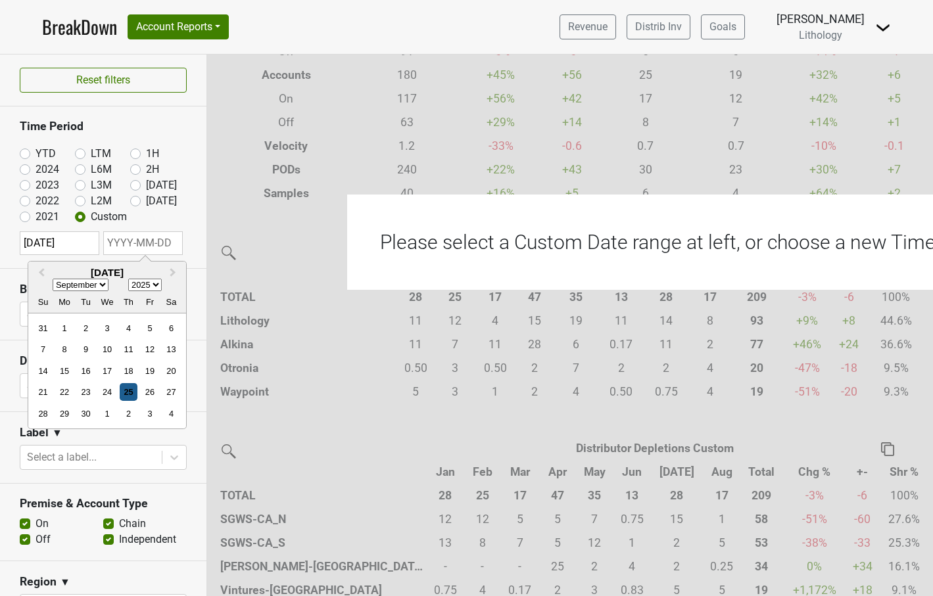
click at [133, 392] on div "25" at bounding box center [129, 392] width 18 height 18
type input "2025-09-25"
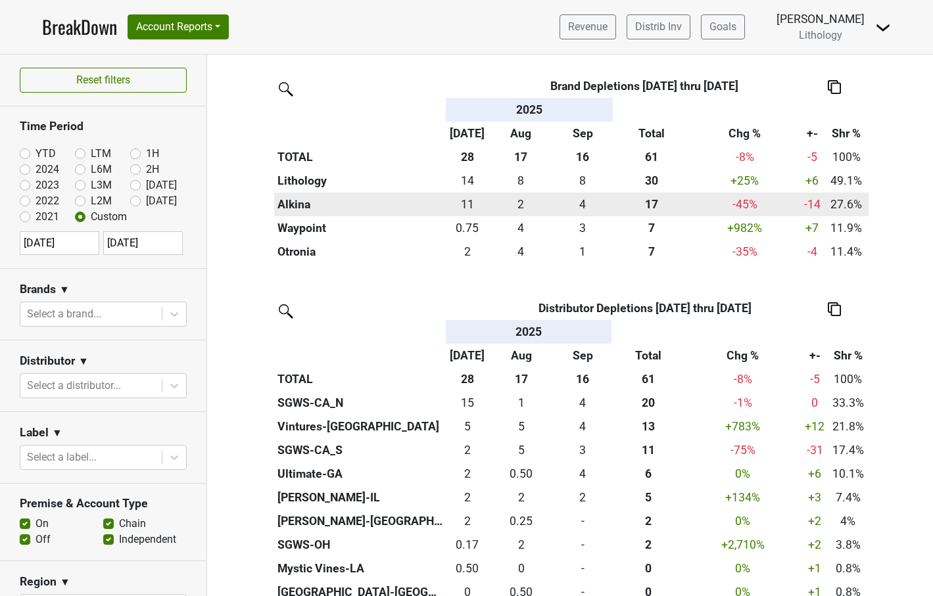
scroll to position [316, 0]
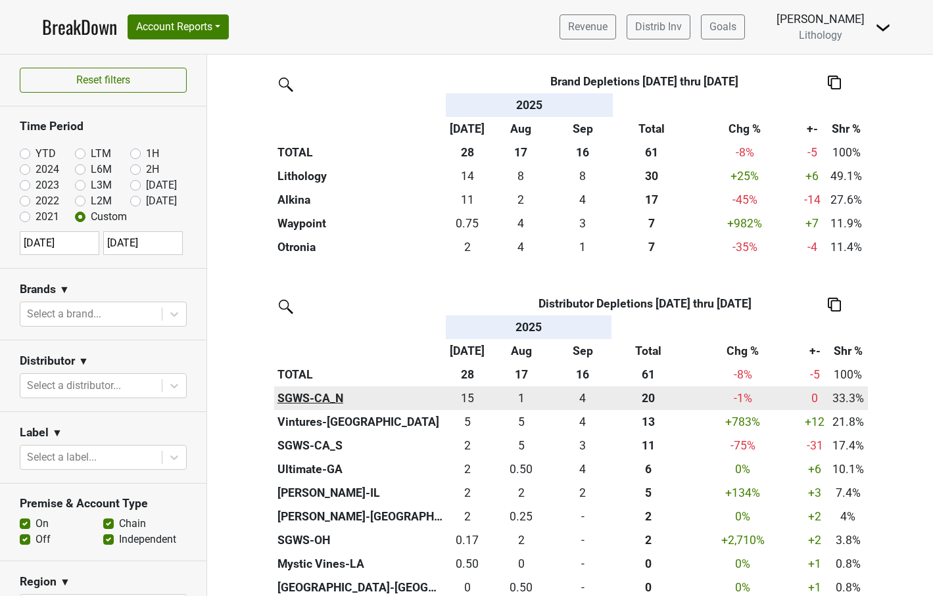
click at [337, 395] on th "SGWS-CA_N" at bounding box center [360, 399] width 172 height 24
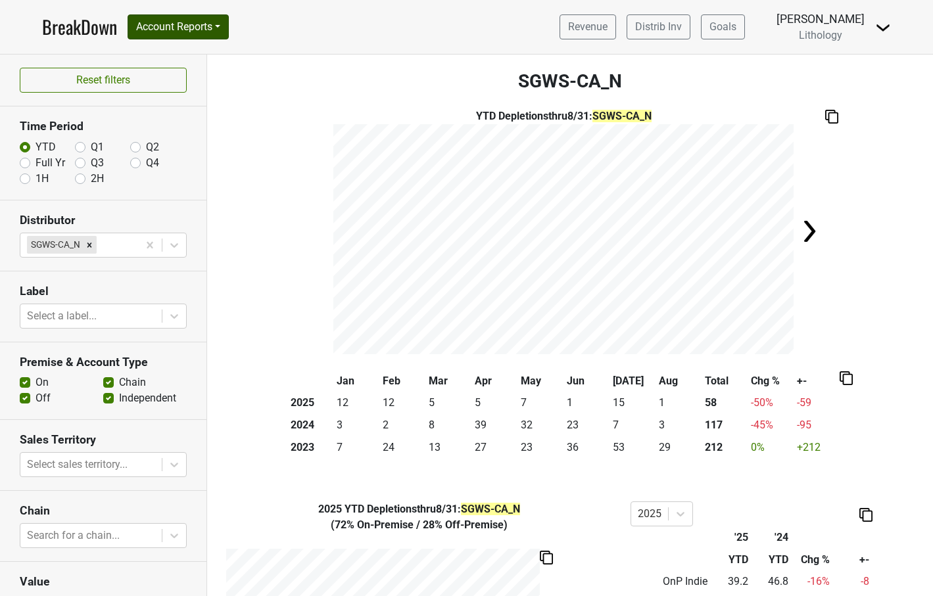
click at [170, 36] on button "Account Reports" at bounding box center [178, 26] width 101 height 25
click at [170, 57] on link "SuperRanker" at bounding box center [186, 57] width 116 height 21
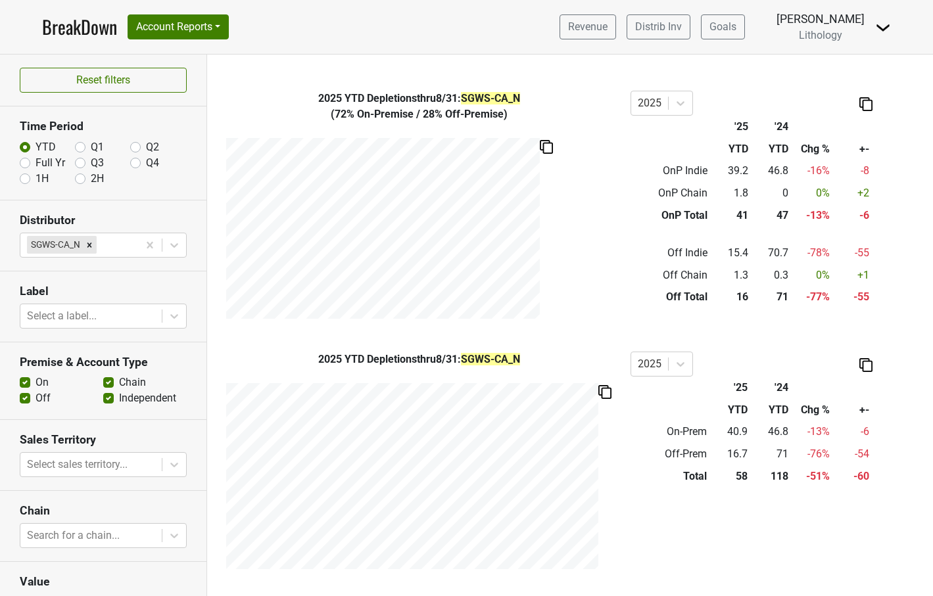
scroll to position [410, 0]
click at [87, 32] on link "BreakDown" at bounding box center [79, 27] width 75 height 28
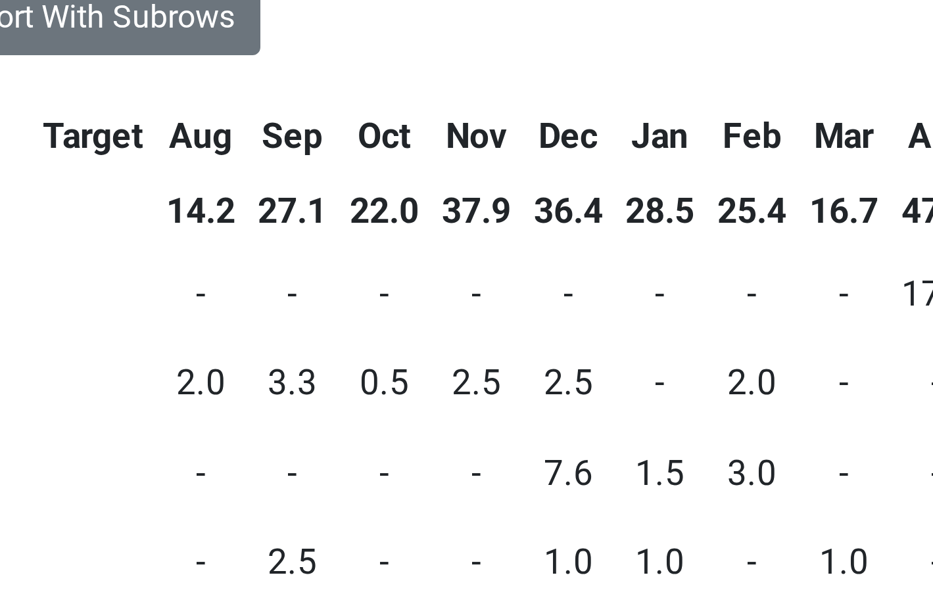
scroll to position [0, 172]
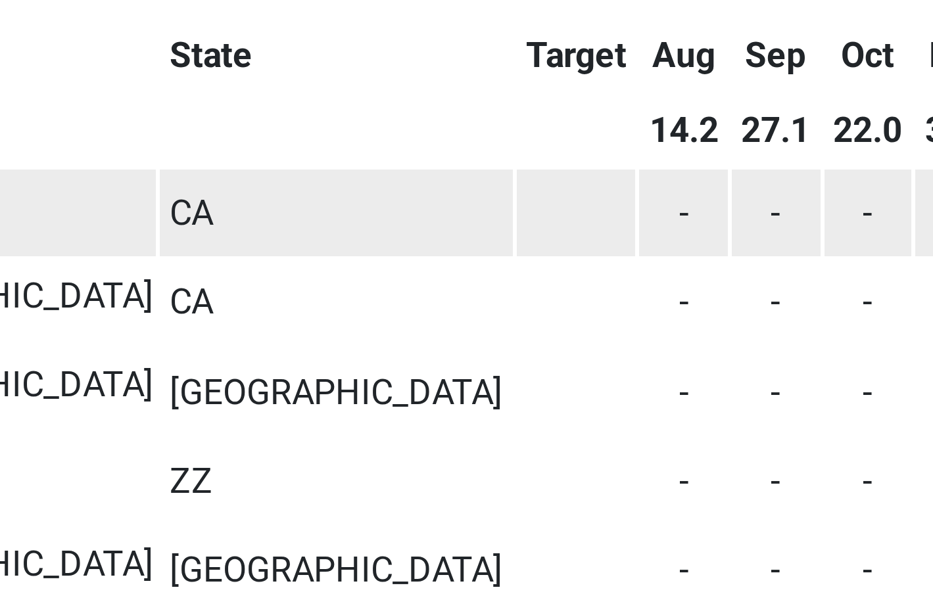
scroll to position [27, 0]
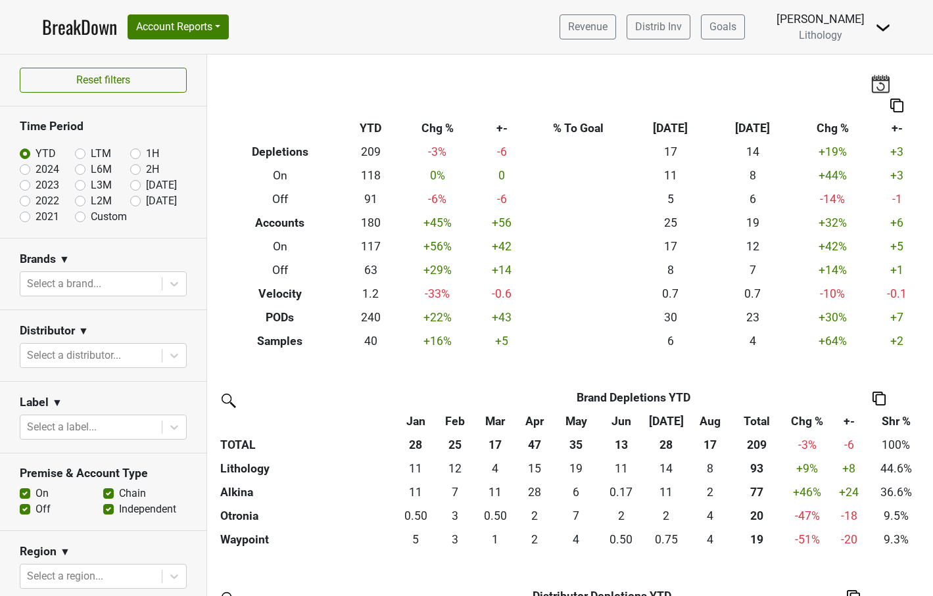
click at [87, 32] on link "BreakDown" at bounding box center [79, 27] width 75 height 28
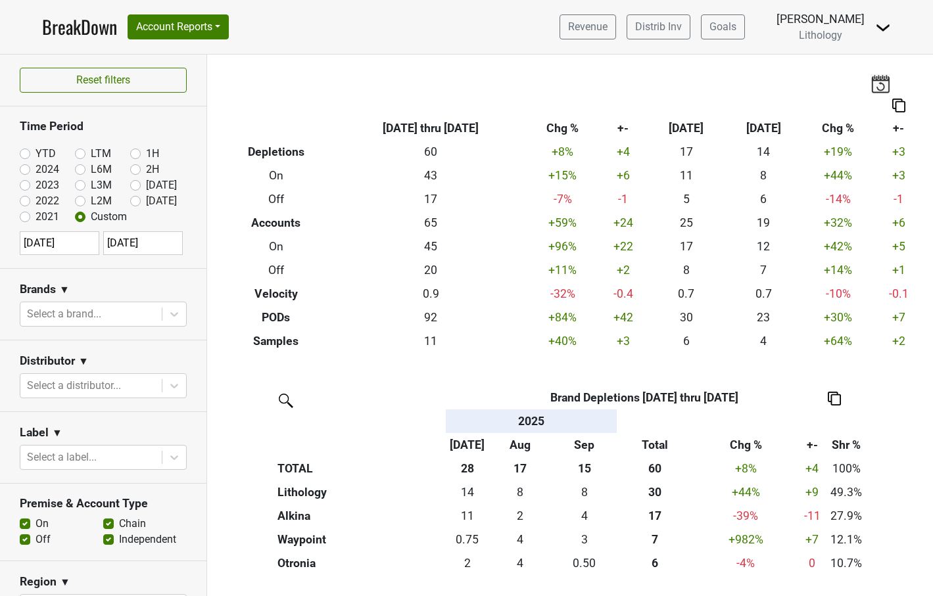
scroll to position [456, 0]
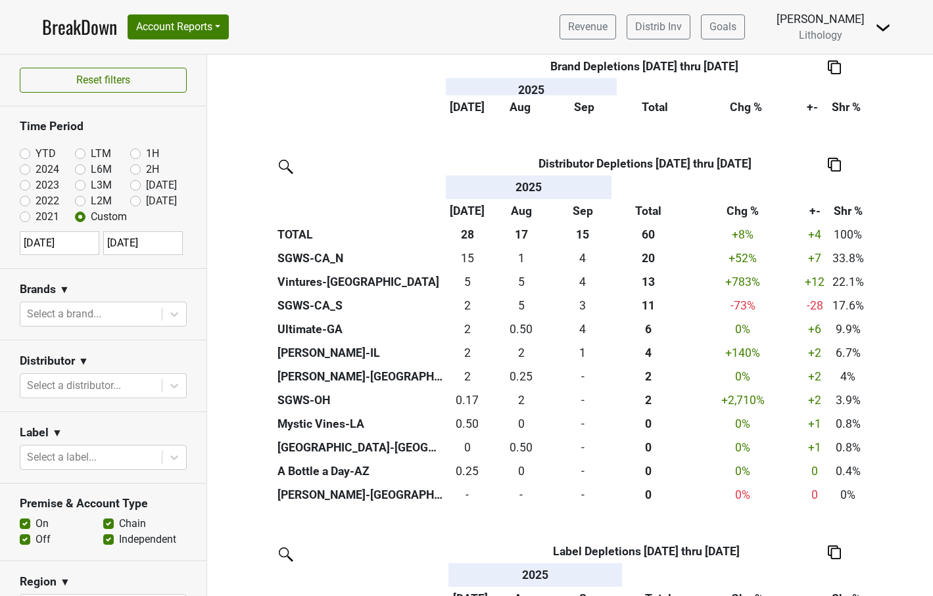
click at [77, 32] on link "BreakDown" at bounding box center [79, 27] width 75 height 28
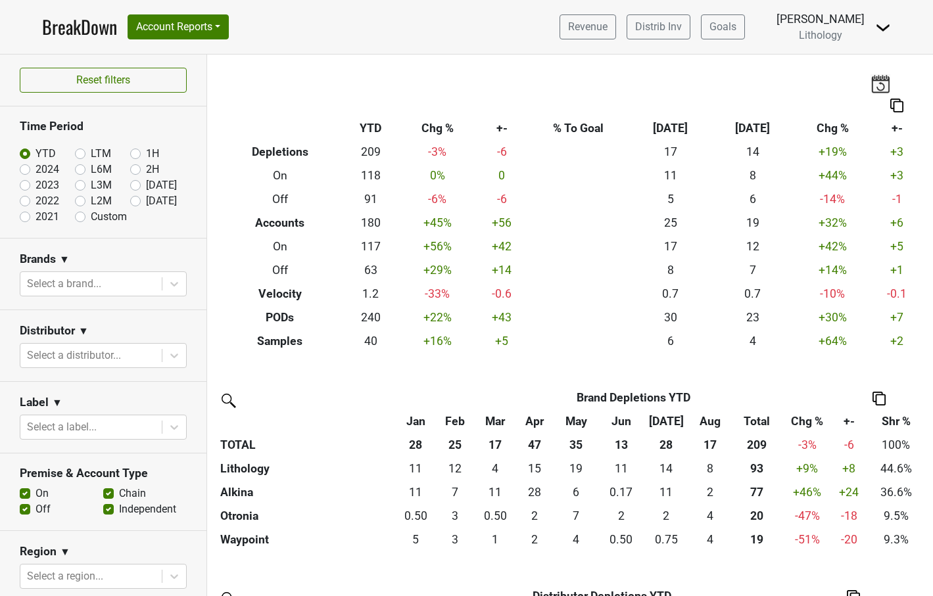
click at [146, 201] on label "[DATE]" at bounding box center [161, 201] width 31 height 16
click at [137, 201] on input "Sep '25" at bounding box center [156, 199] width 53 height 13
radio input "true"
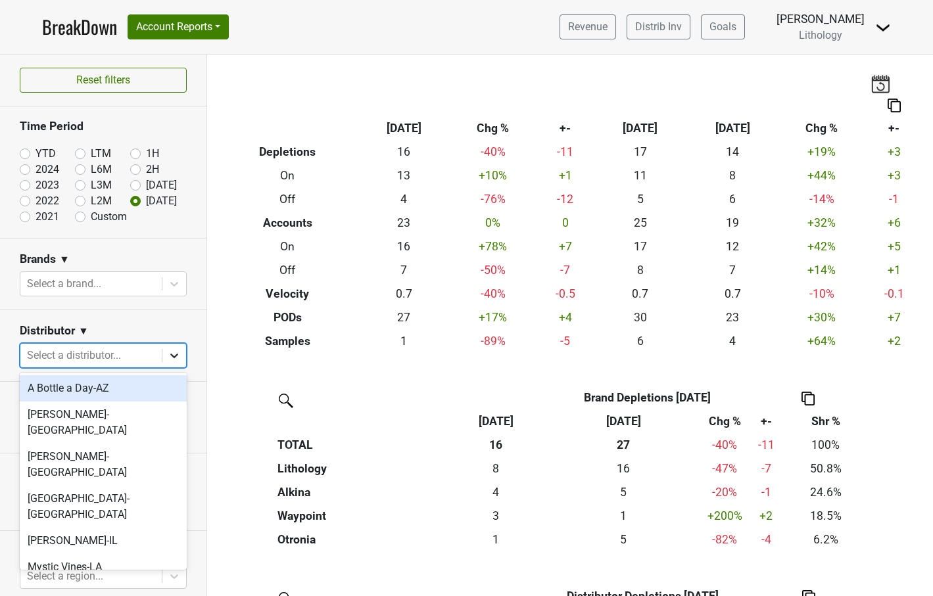
click at [177, 358] on icon at bounding box center [174, 355] width 13 height 13
click at [87, 580] on div "SGWS-CA_N" at bounding box center [103, 593] width 167 height 26
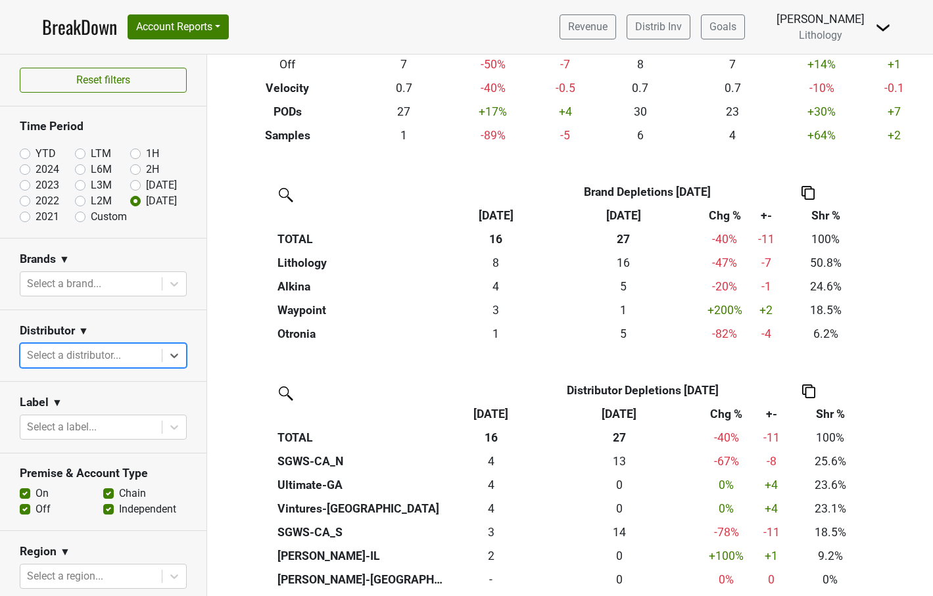
scroll to position [208, 0]
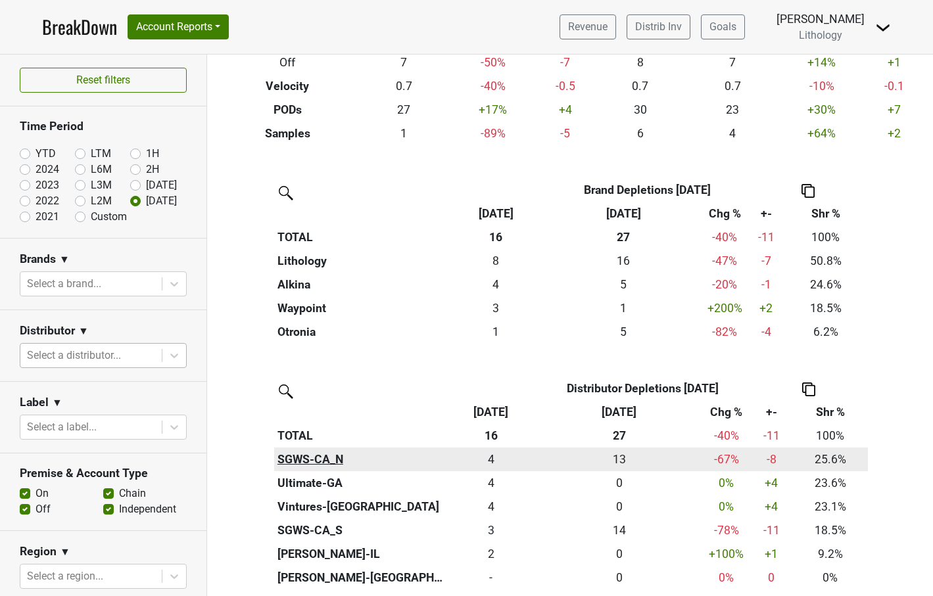
click at [306, 452] on th "SGWS-CA_N" at bounding box center [360, 460] width 172 height 24
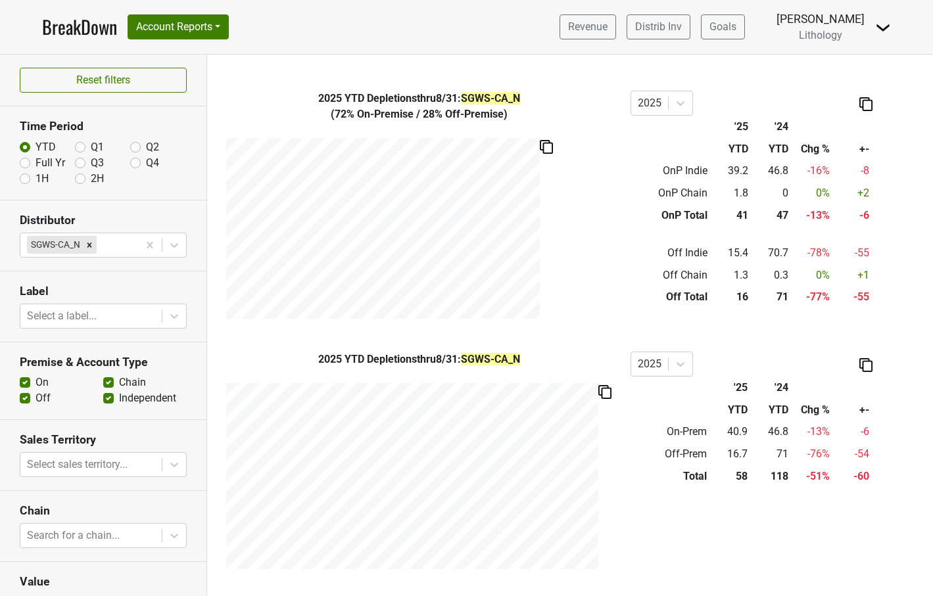
scroll to position [410, 0]
click at [224, 25] on button "Account Reports" at bounding box center [178, 26] width 101 height 25
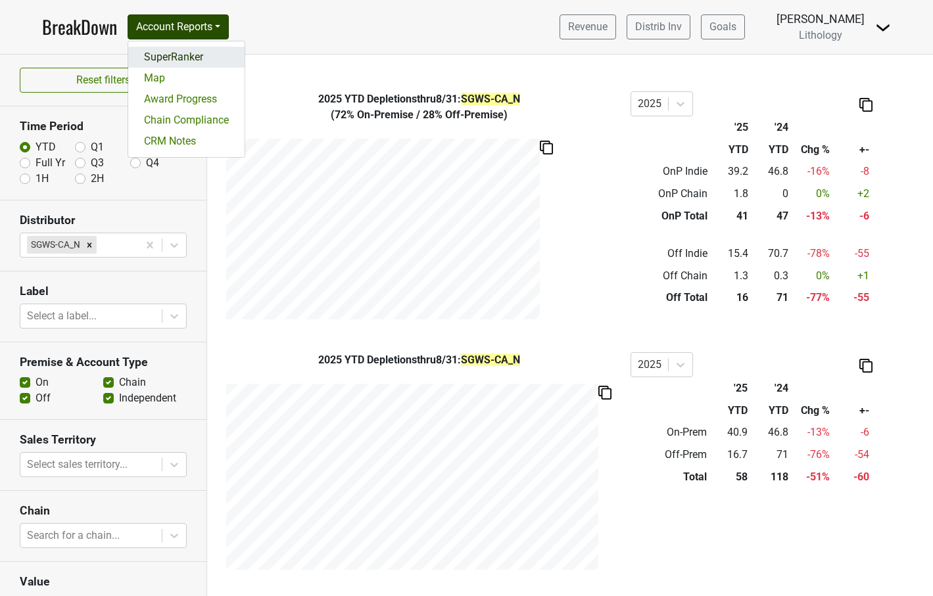
click at [213, 48] on link "SuperRanker" at bounding box center [186, 57] width 116 height 21
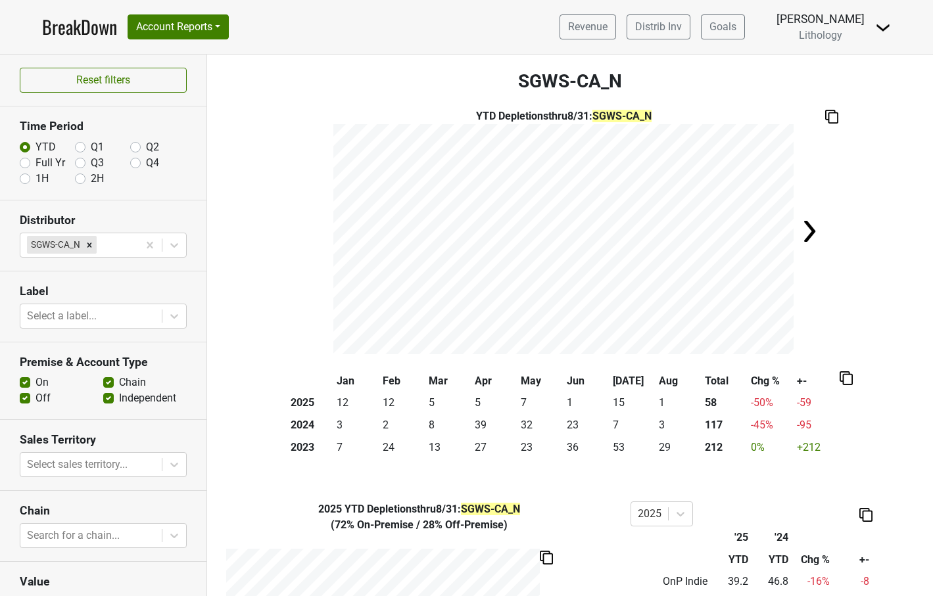
scroll to position [-1, 0]
click at [95, 26] on link "BreakDown" at bounding box center [79, 27] width 75 height 28
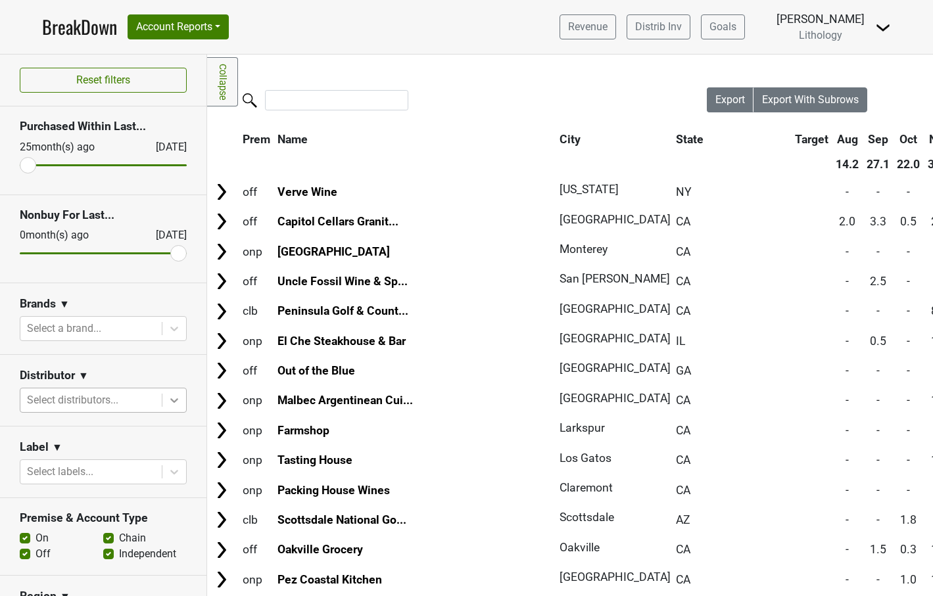
click at [178, 399] on icon at bounding box center [174, 400] width 8 height 5
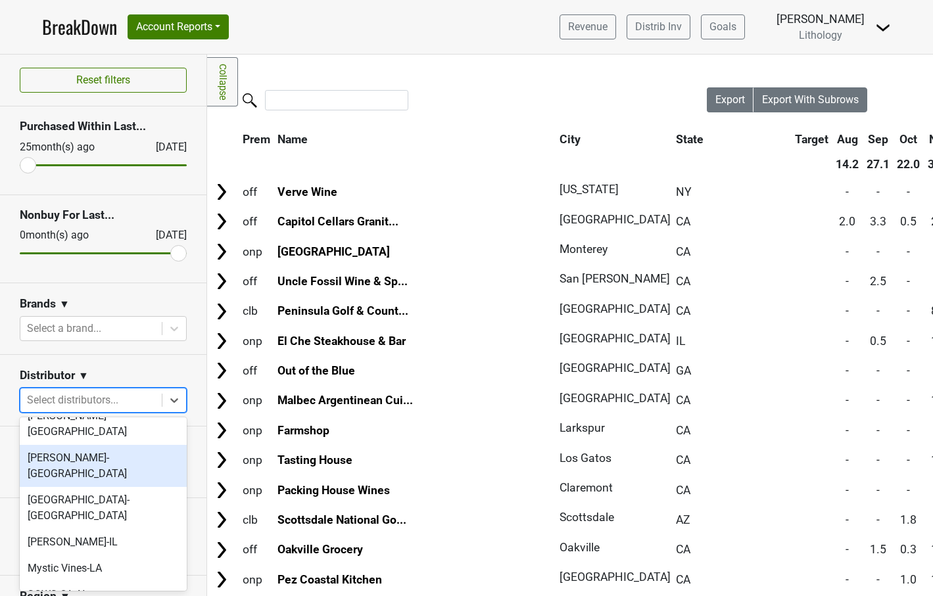
scroll to position [44, 0]
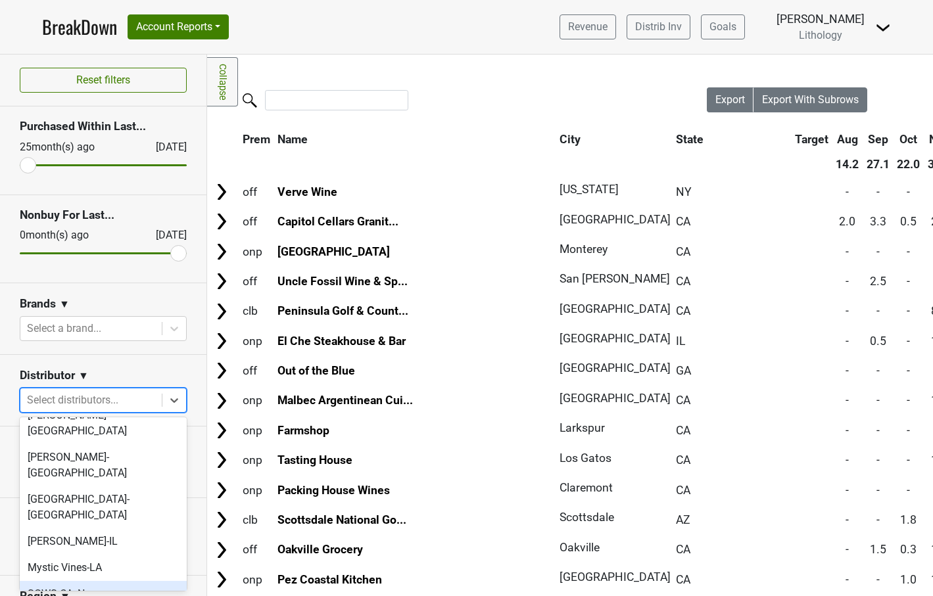
click at [107, 581] on div "SGWS-CA_N" at bounding box center [103, 594] width 167 height 26
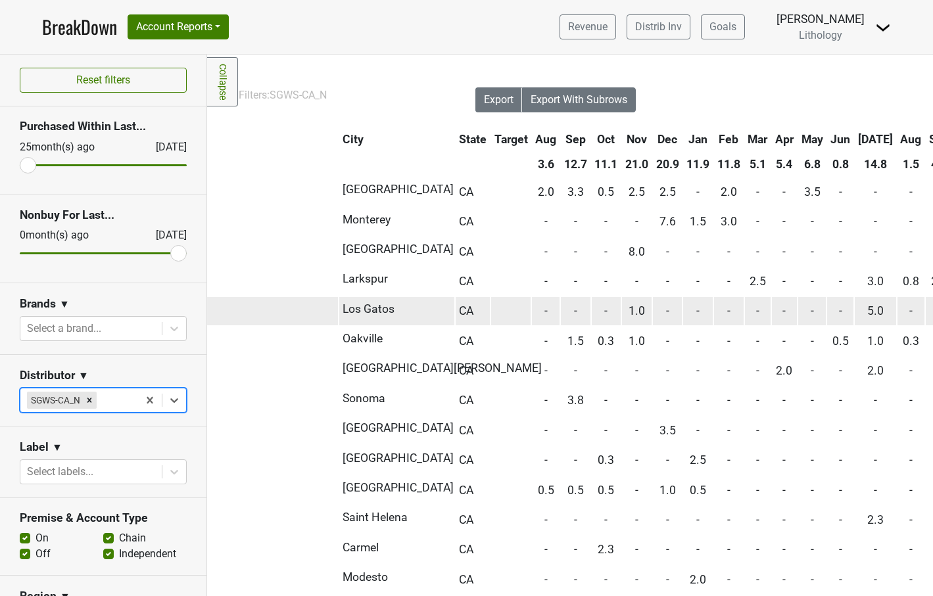
scroll to position [0, 237]
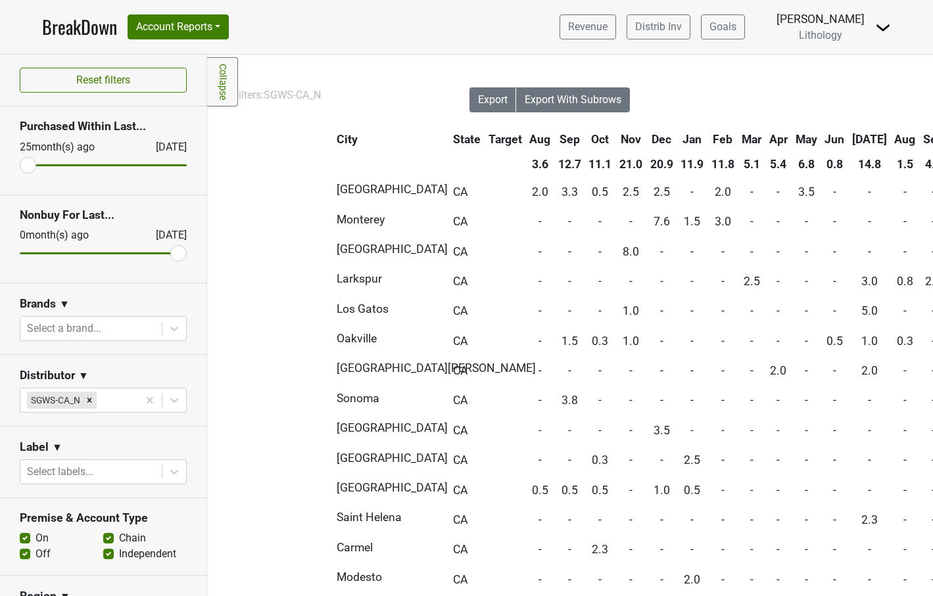
click at [920, 140] on th "Sep" at bounding box center [933, 140] width 27 height 24
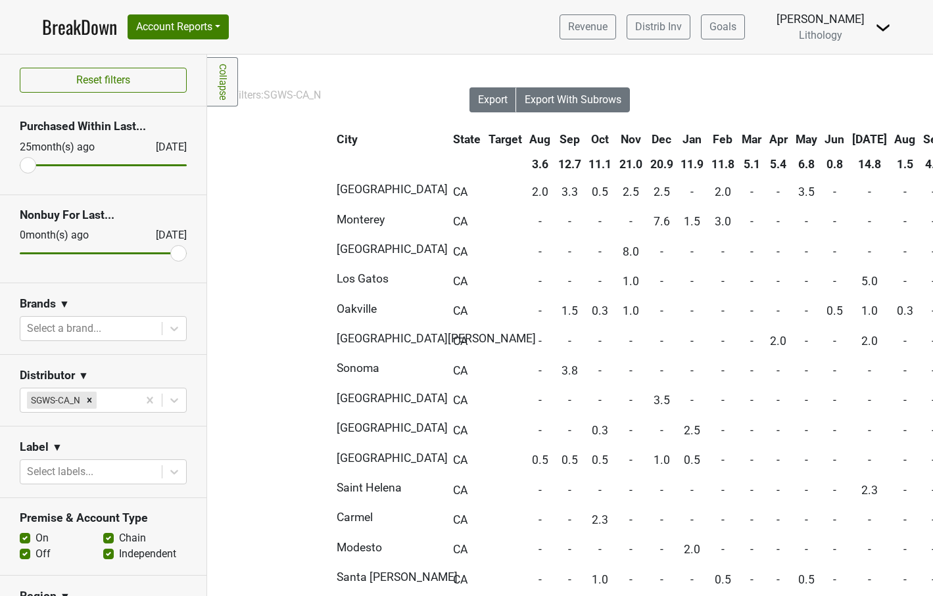
click at [920, 140] on th "Sep" at bounding box center [933, 140] width 27 height 24
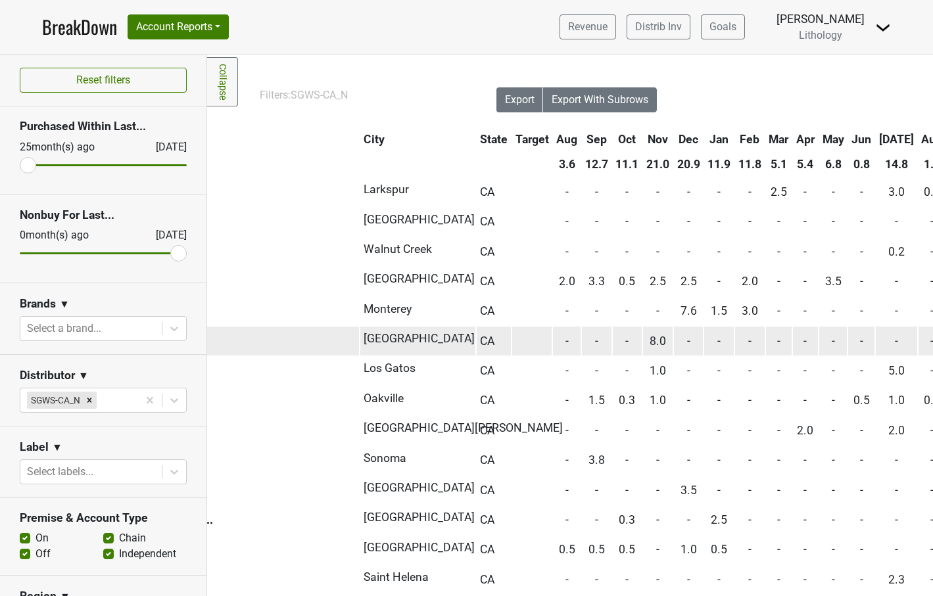
scroll to position [0, 210]
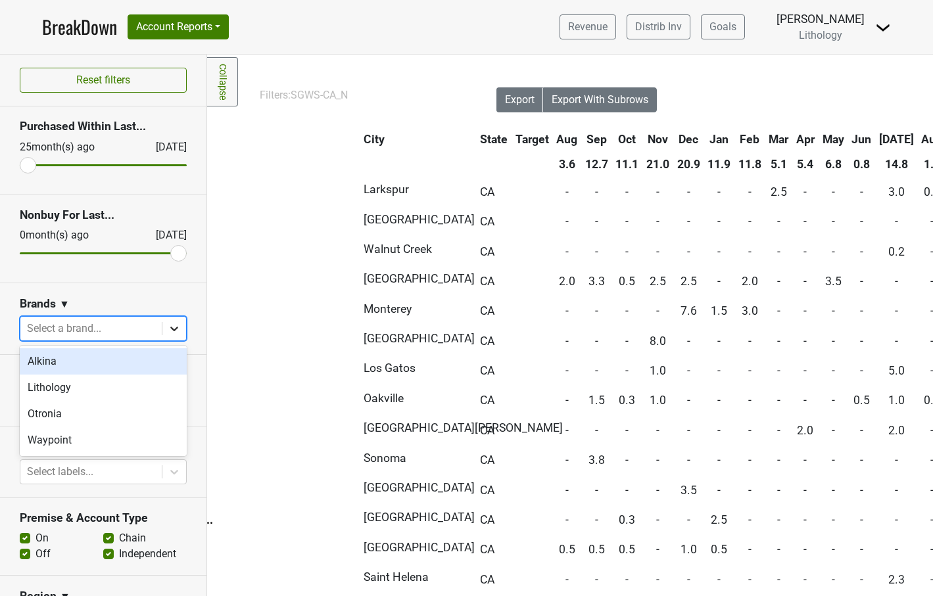
click at [177, 325] on icon at bounding box center [174, 328] width 13 height 13
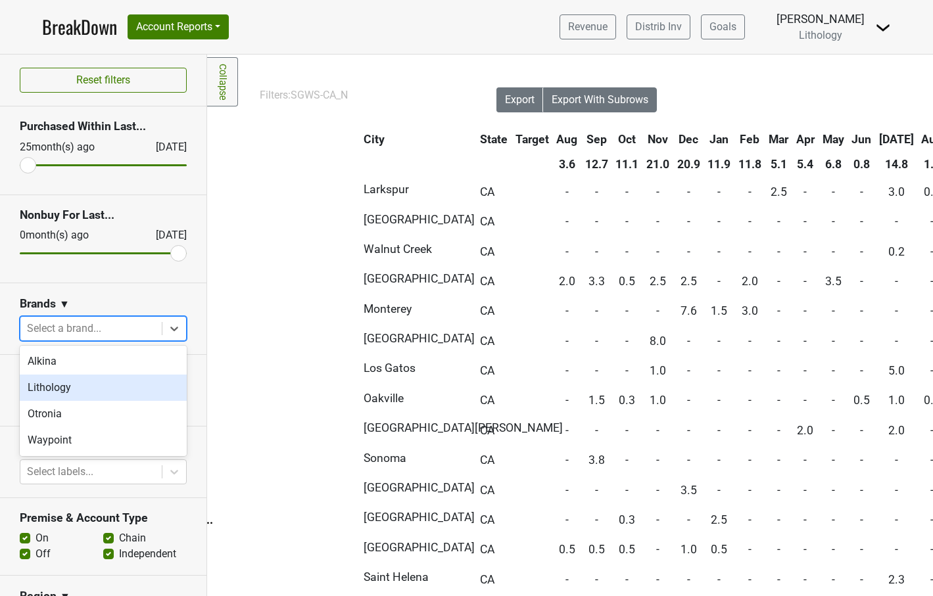
click at [143, 383] on div "Lithology" at bounding box center [103, 388] width 167 height 26
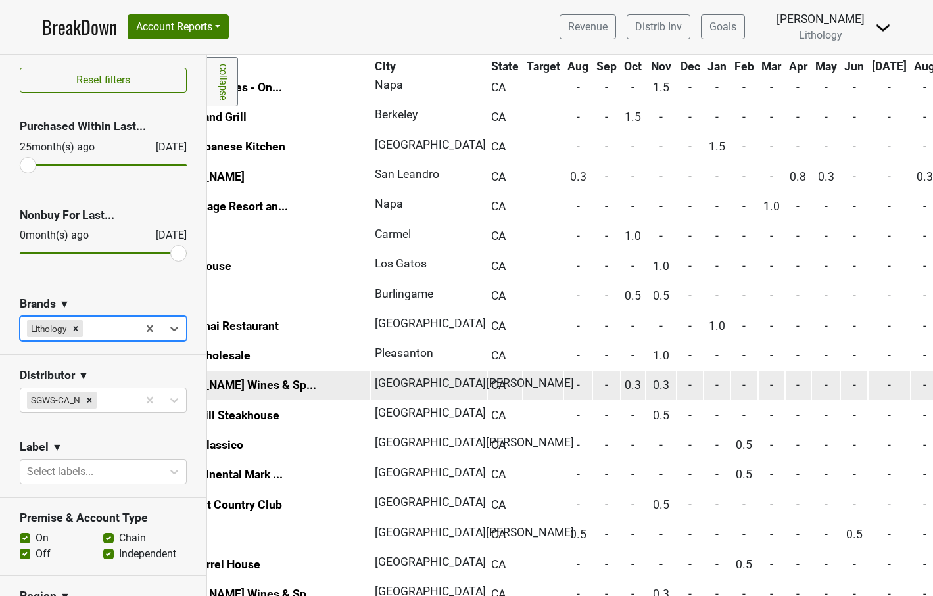
scroll to position [403, 128]
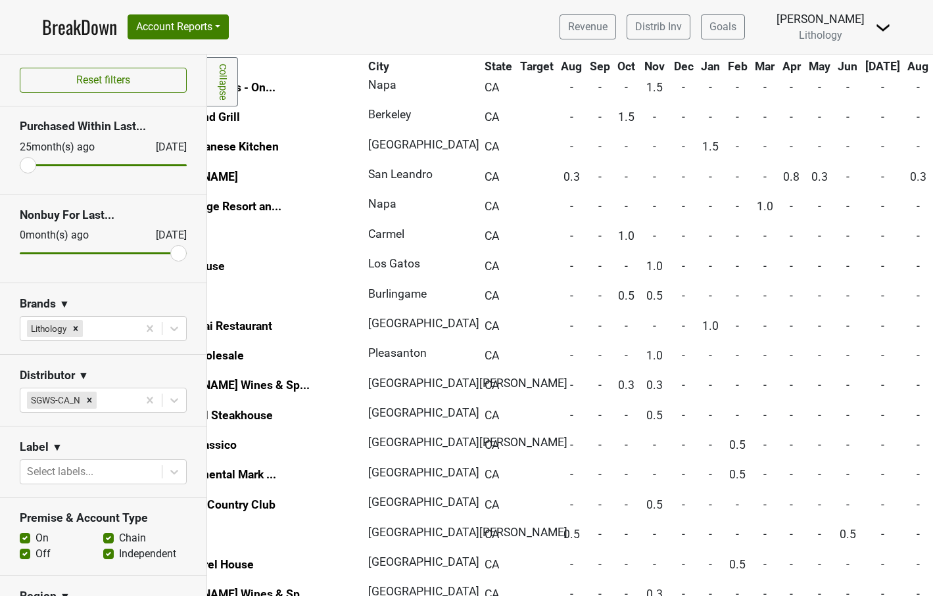
click at [905, 64] on th "Aug" at bounding box center [919, 67] width 28 height 24
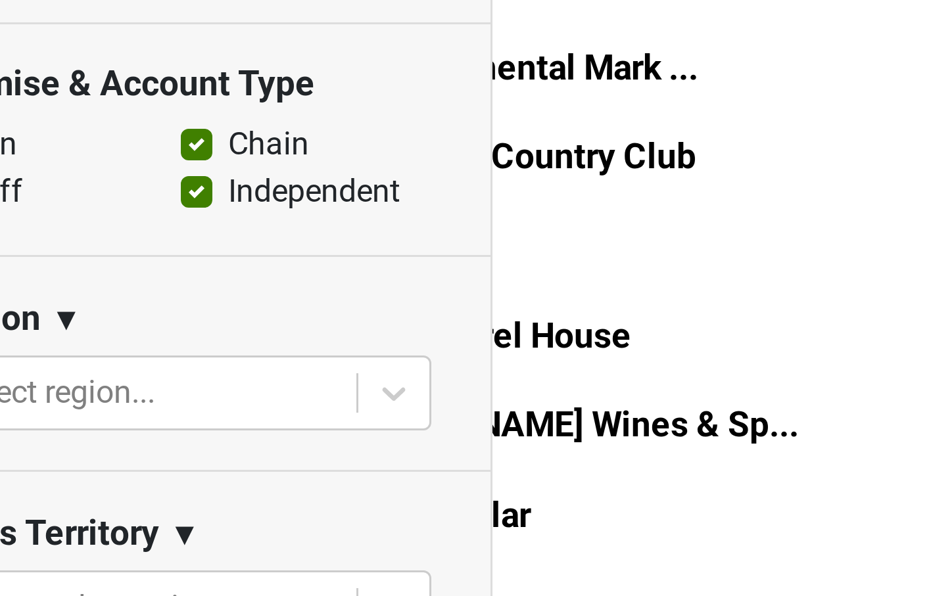
scroll to position [0, 0]
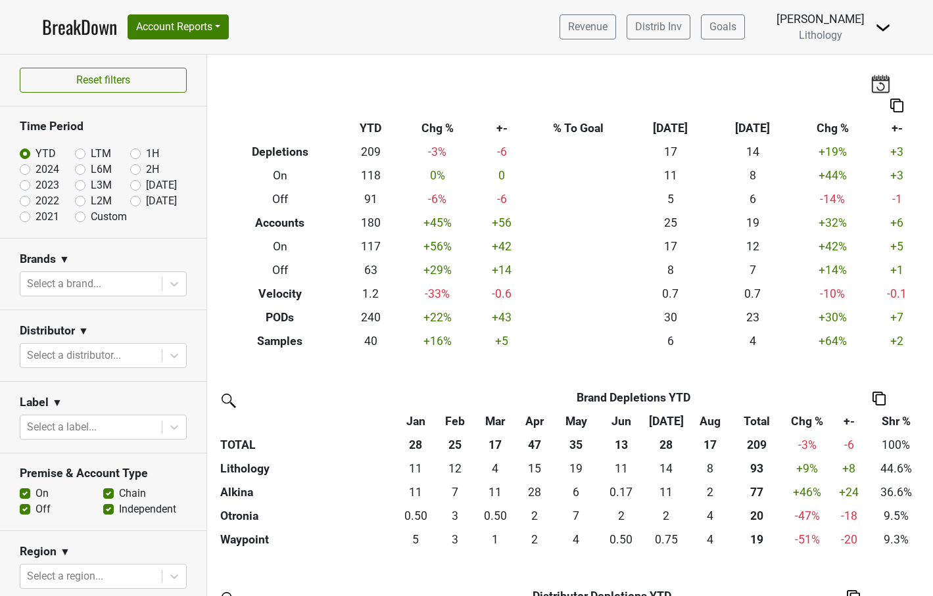
click at [91, 184] on label "L3M" at bounding box center [101, 186] width 21 height 16
click at [80, 184] on input "L3M" at bounding box center [101, 184] width 53 height 13
radio input "true"
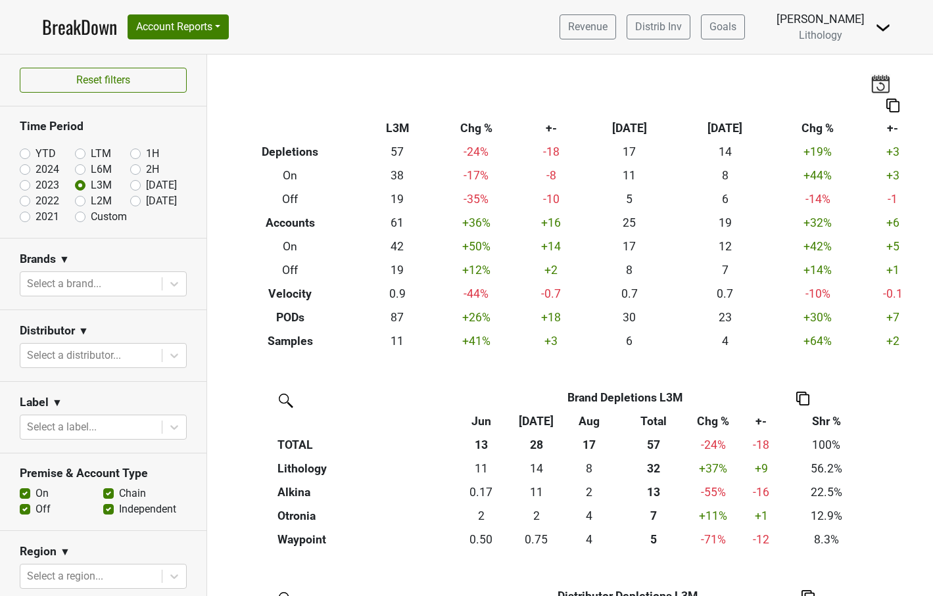
click at [146, 185] on label "[DATE]" at bounding box center [161, 186] width 31 height 16
click at [135, 185] on input "[DATE]" at bounding box center [156, 184] width 53 height 13
radio input "true"
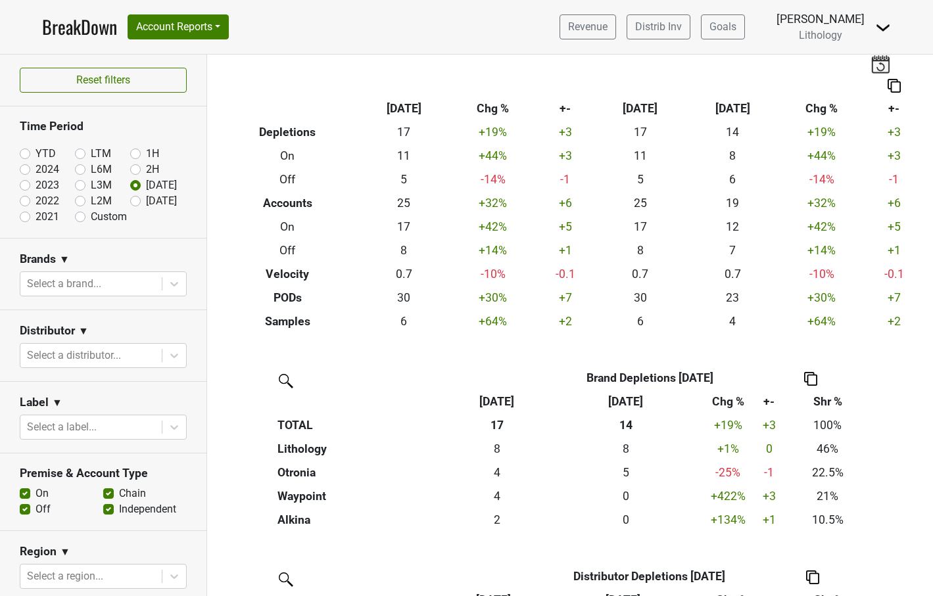
scroll to position [32, 0]
